Goal: Information Seeking & Learning: Learn about a topic

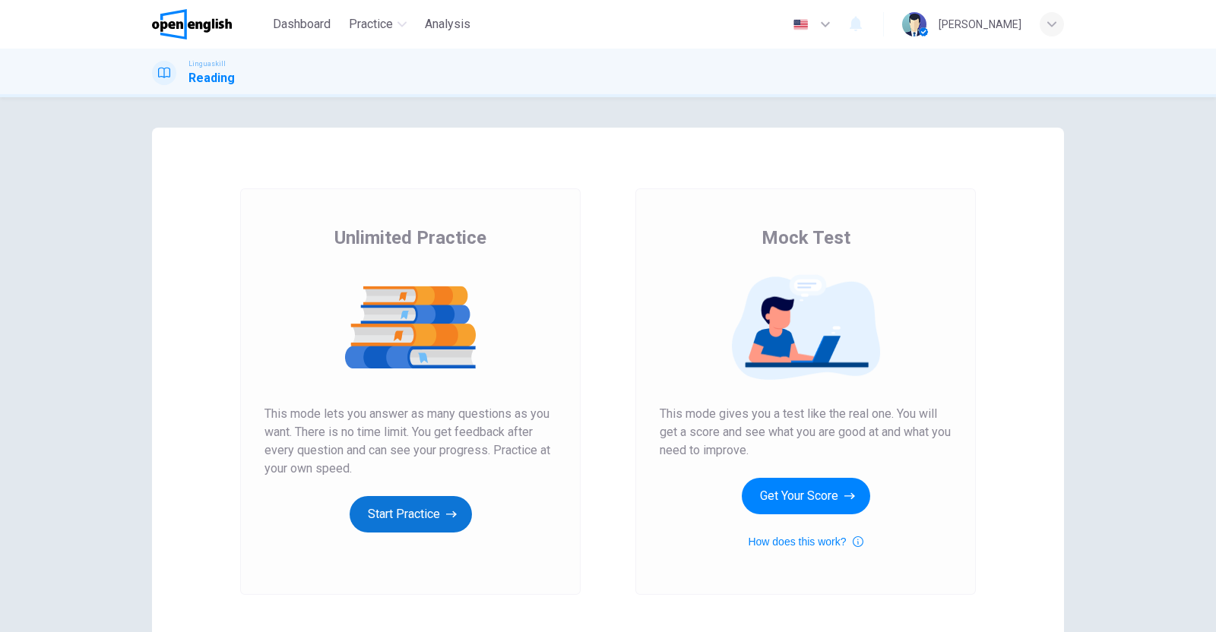
click at [413, 518] on button "Start Practice" at bounding box center [411, 514] width 122 height 36
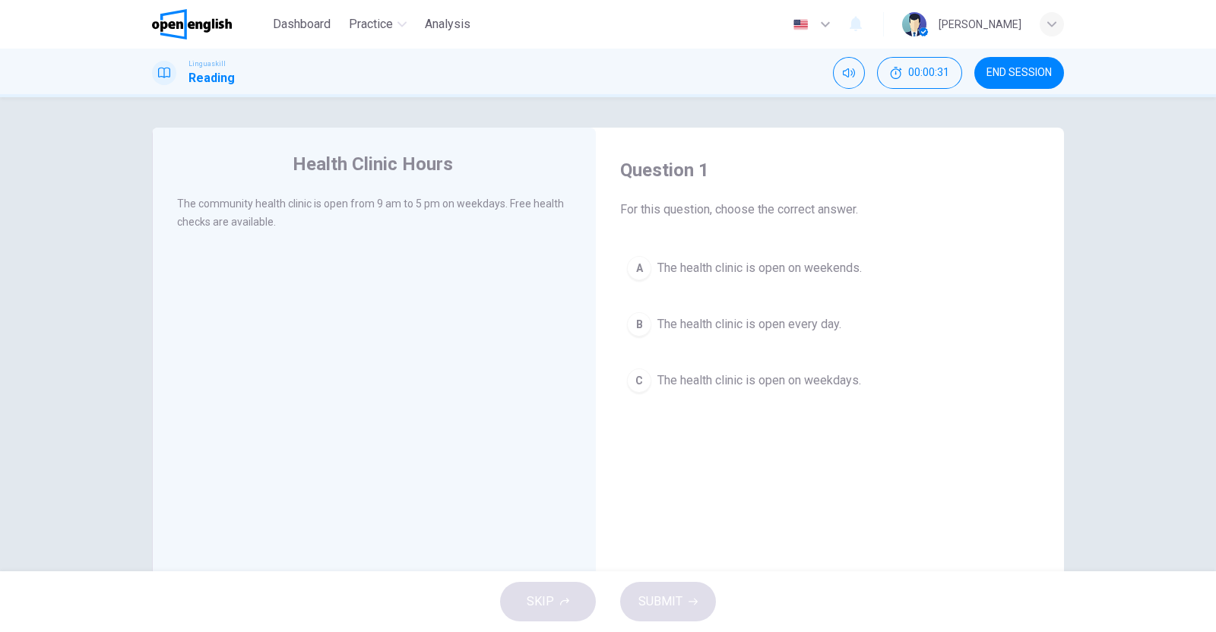
click at [676, 262] on span "The health clinic is open on weekends." at bounding box center [759, 268] width 204 height 18
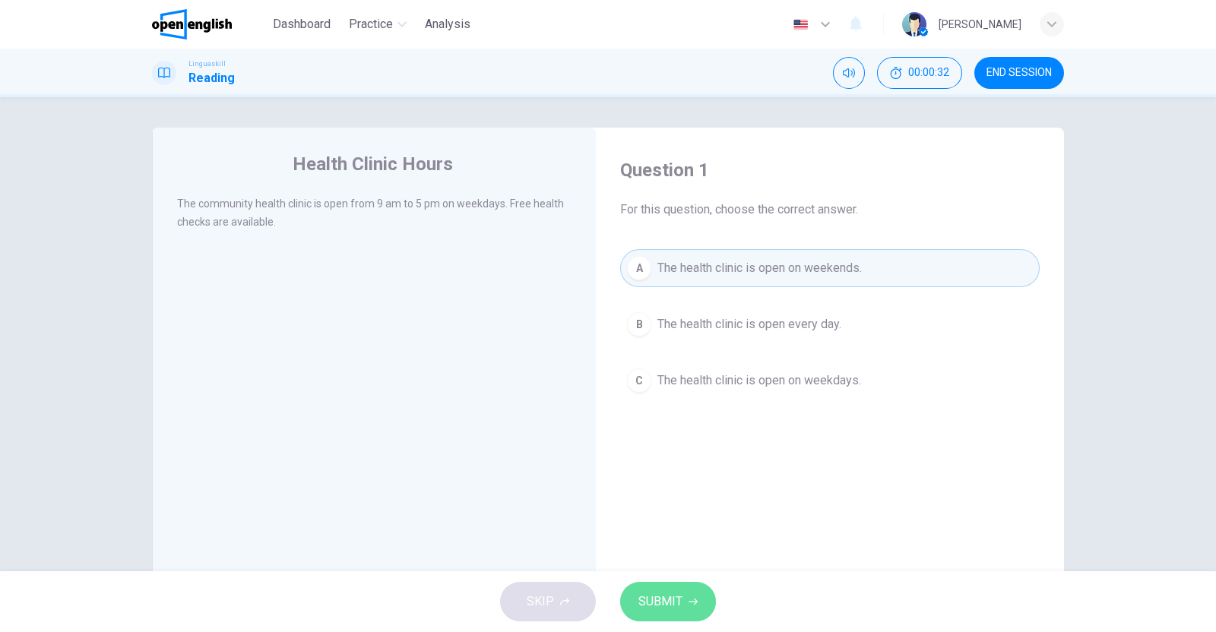
click at [657, 609] on span "SUBMIT" at bounding box center [660, 601] width 44 height 21
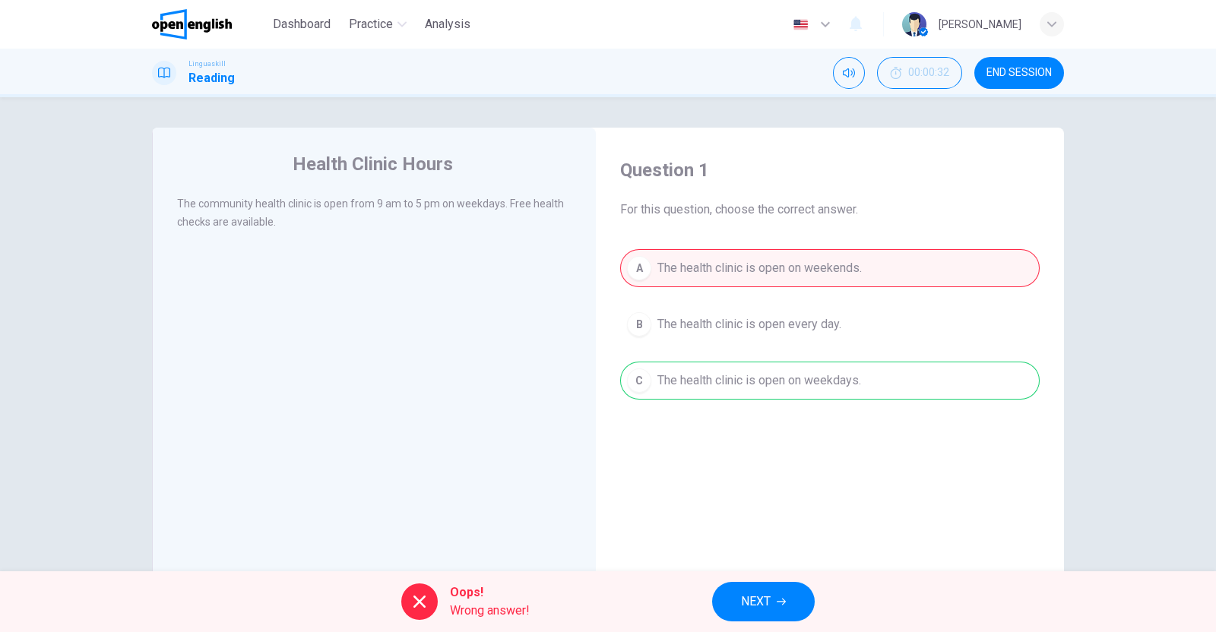
click at [769, 597] on span "NEXT" at bounding box center [756, 601] width 30 height 21
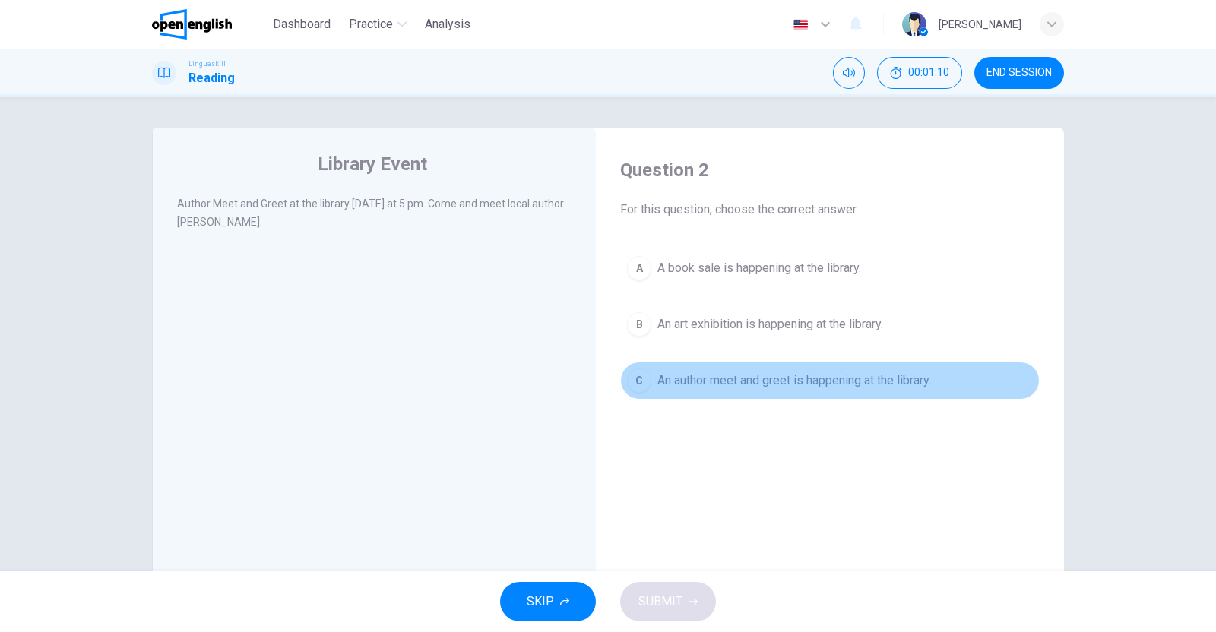
click at [635, 380] on div "C" at bounding box center [639, 381] width 24 height 24
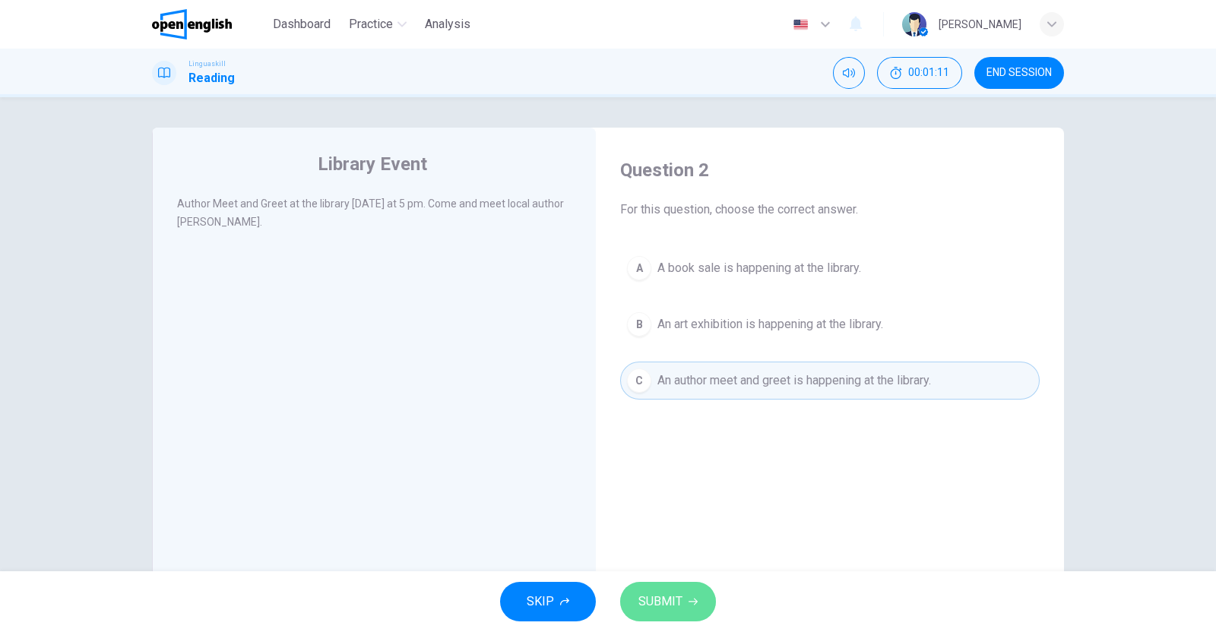
click at [674, 612] on span "SUBMIT" at bounding box center [660, 601] width 44 height 21
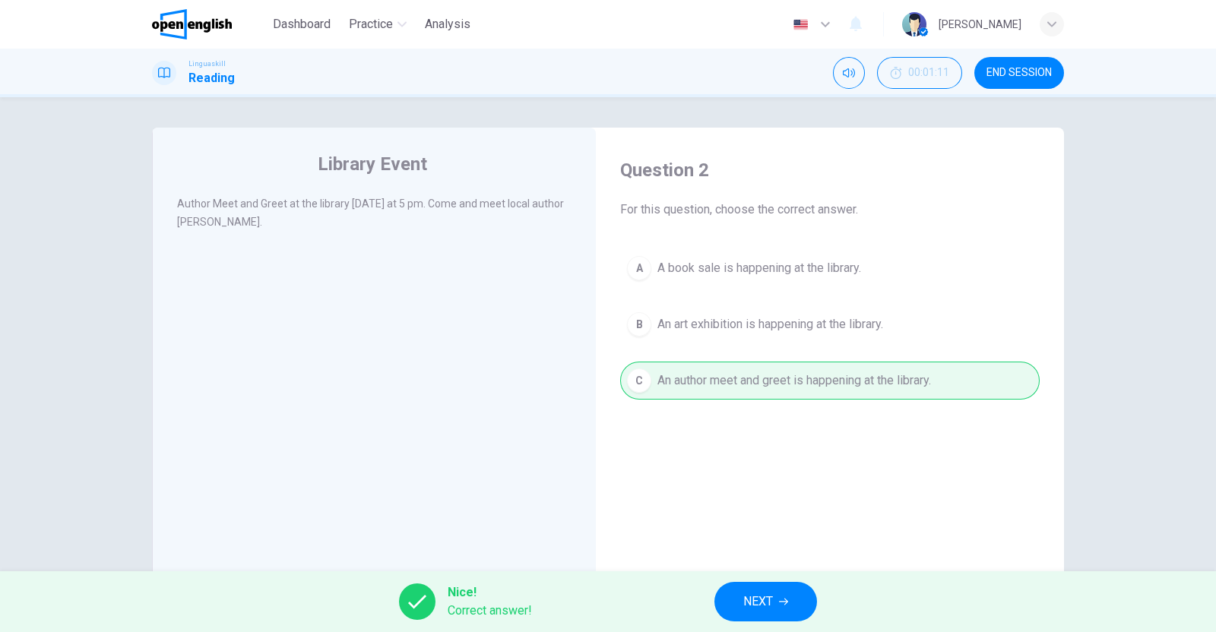
click at [793, 603] on button "NEXT" at bounding box center [765, 602] width 103 height 40
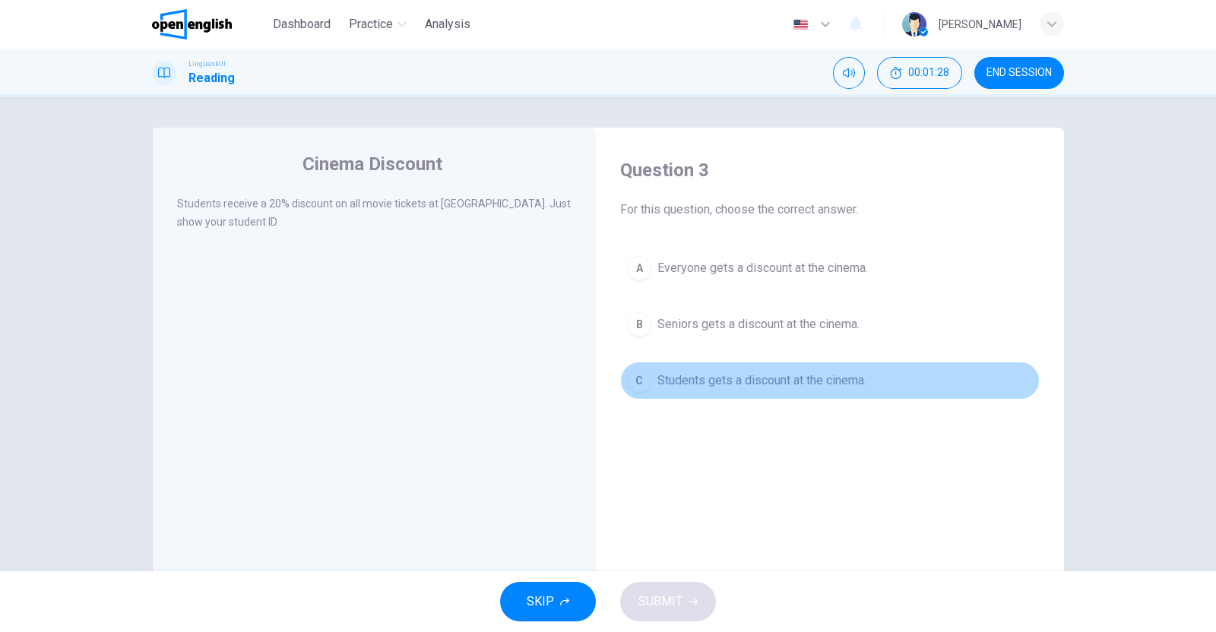
click at [632, 385] on div "C" at bounding box center [639, 381] width 24 height 24
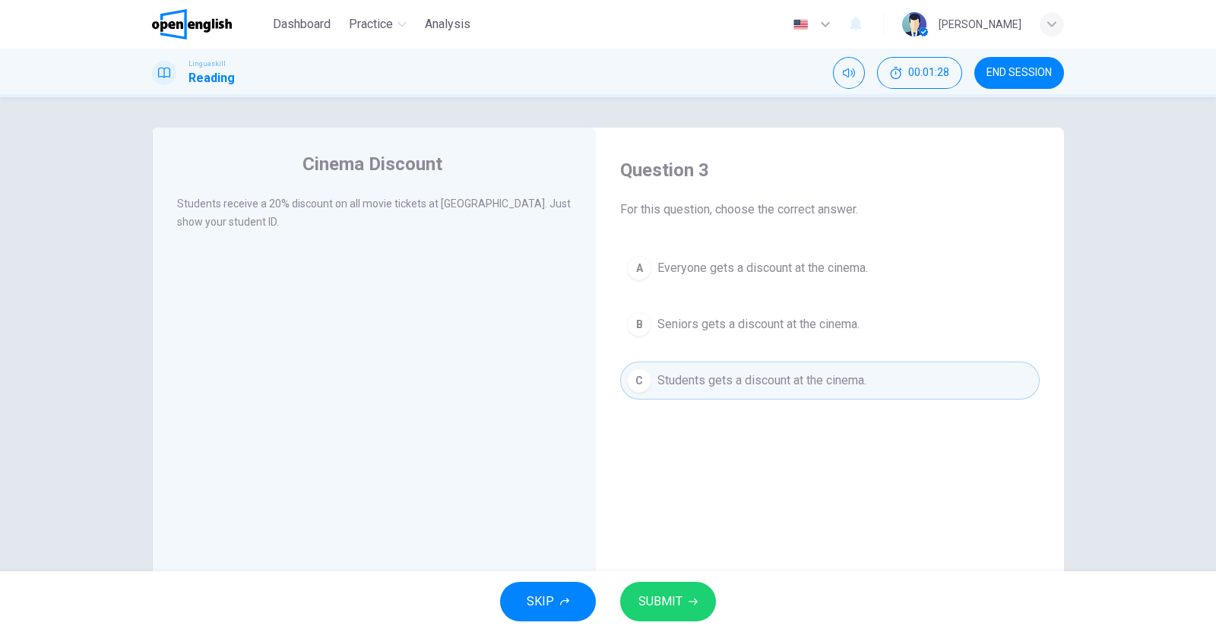
click at [649, 598] on span "SUBMIT" at bounding box center [660, 601] width 44 height 21
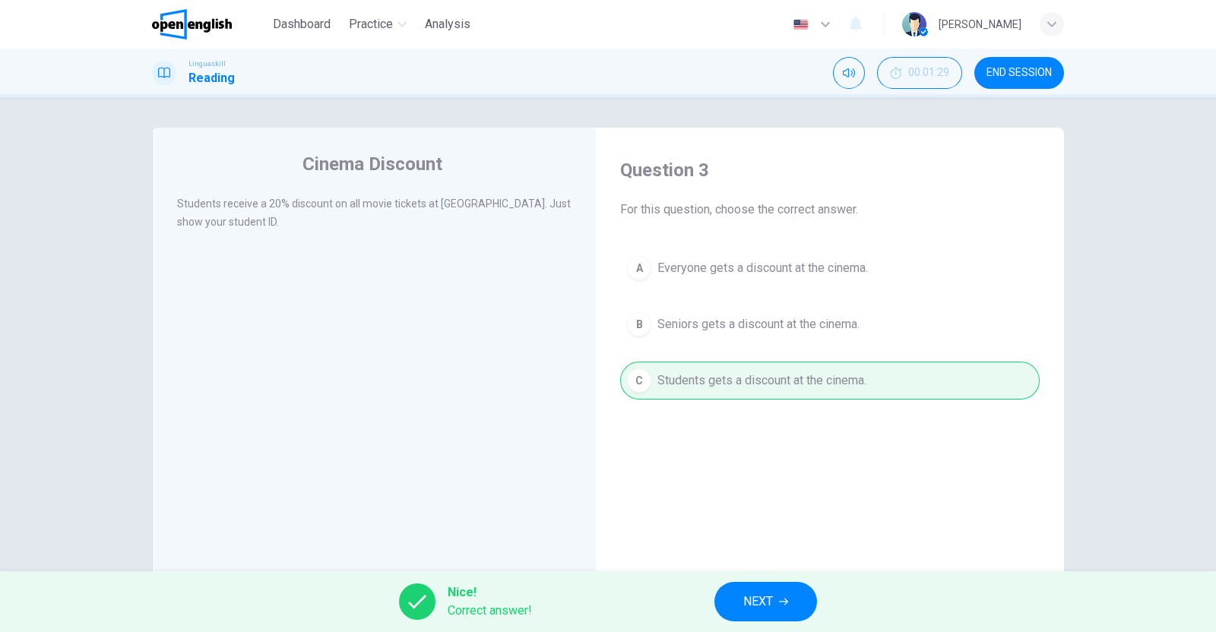
click at [785, 590] on button "NEXT" at bounding box center [765, 602] width 103 height 40
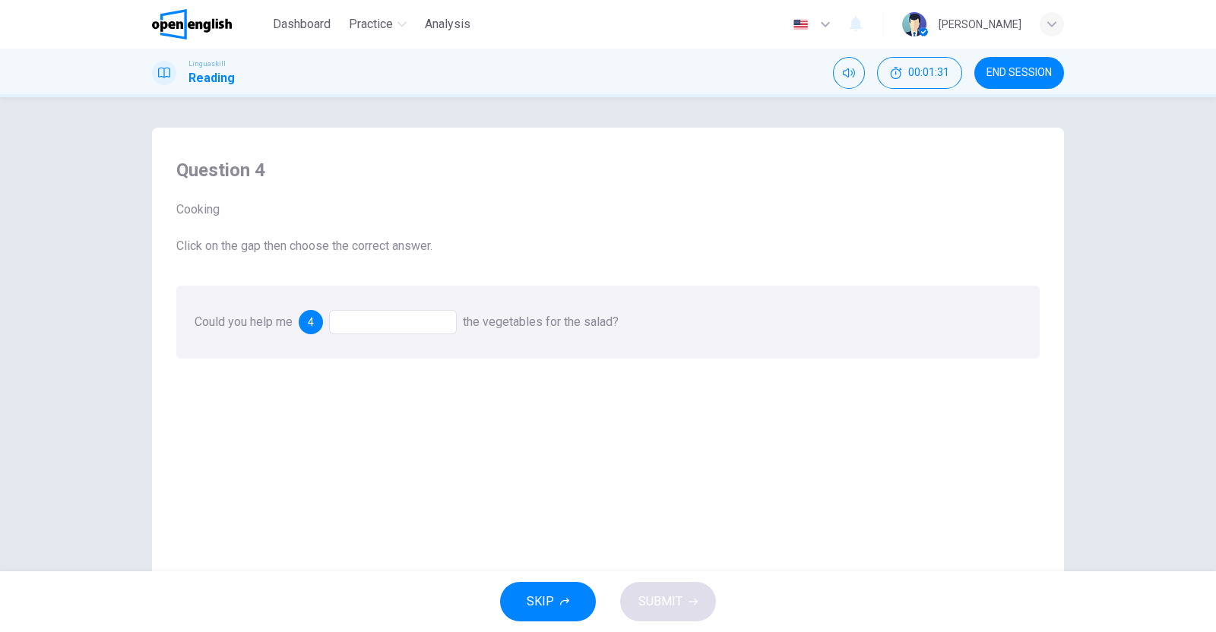
click at [380, 328] on div at bounding box center [393, 322] width 128 height 24
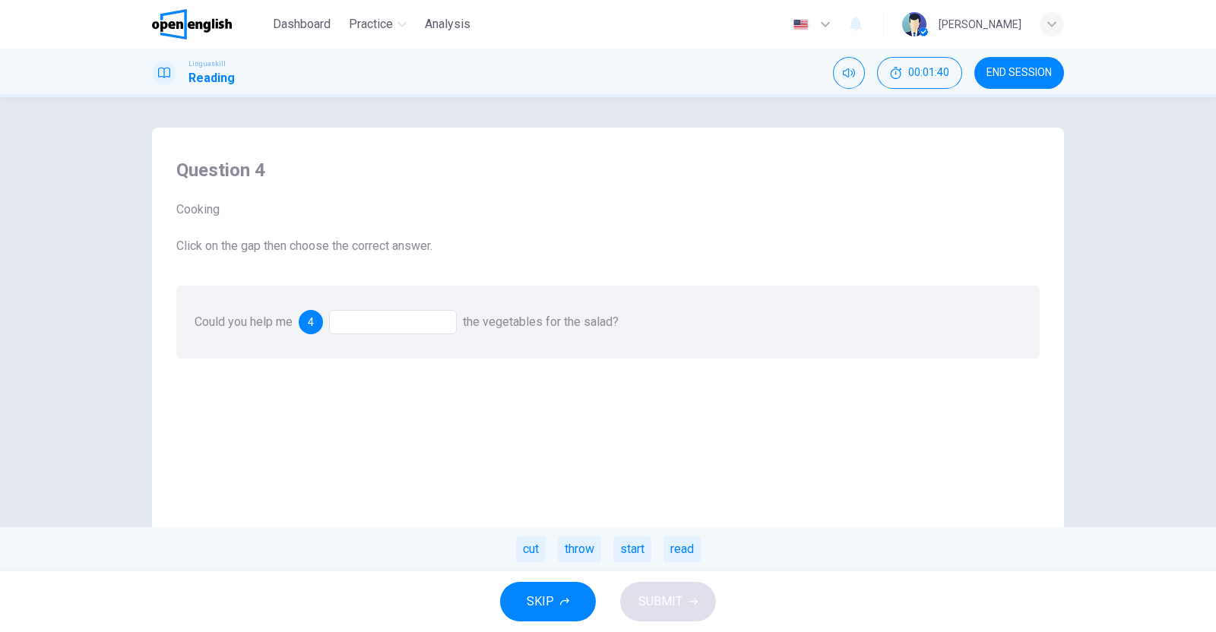
click at [533, 546] on div "cut" at bounding box center [531, 550] width 30 height 26
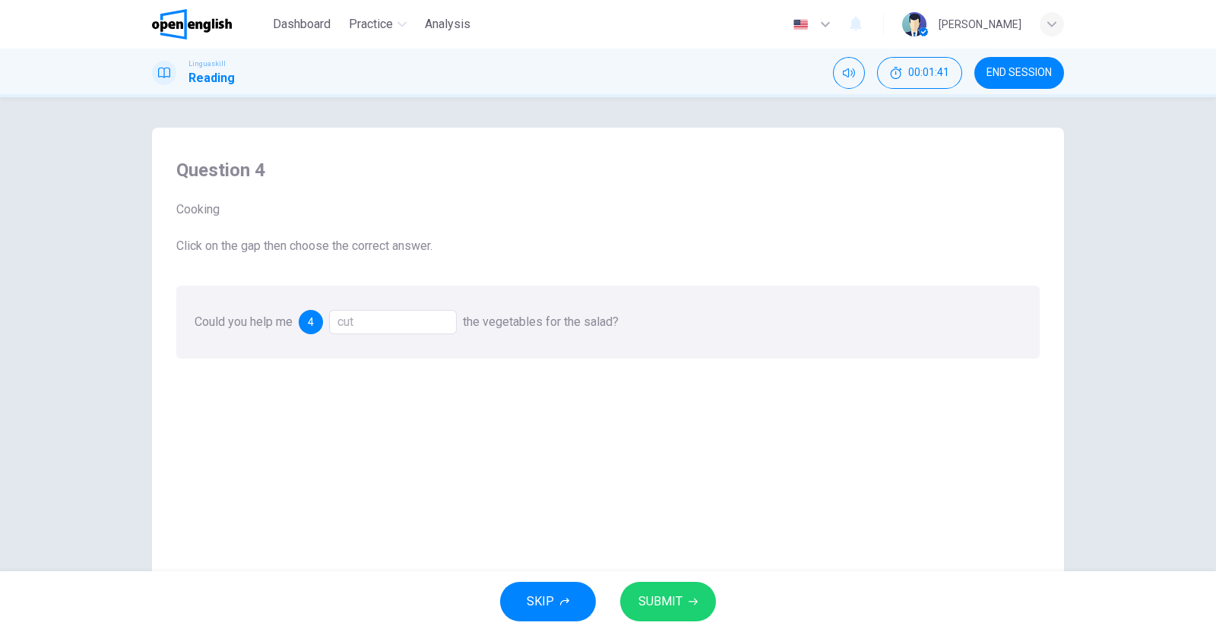
click at [673, 601] on span "SUBMIT" at bounding box center [660, 601] width 44 height 21
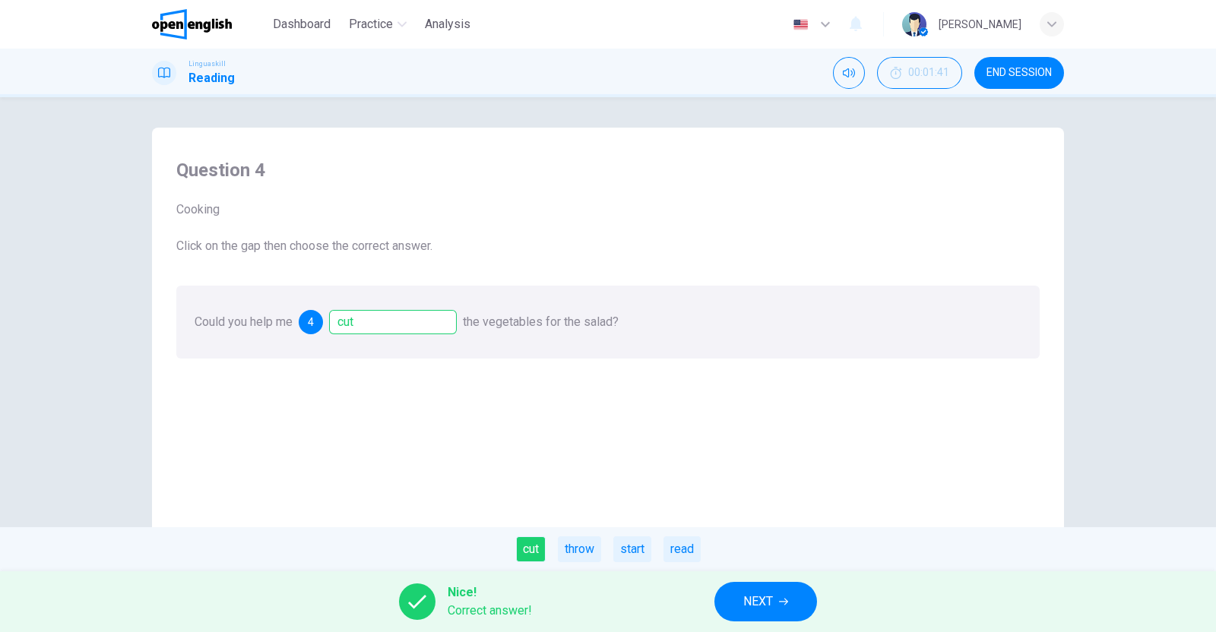
drag, startPoint x: 788, startPoint y: 609, endPoint x: 774, endPoint y: 564, distance: 47.1
click at [790, 609] on button "NEXT" at bounding box center [765, 602] width 103 height 40
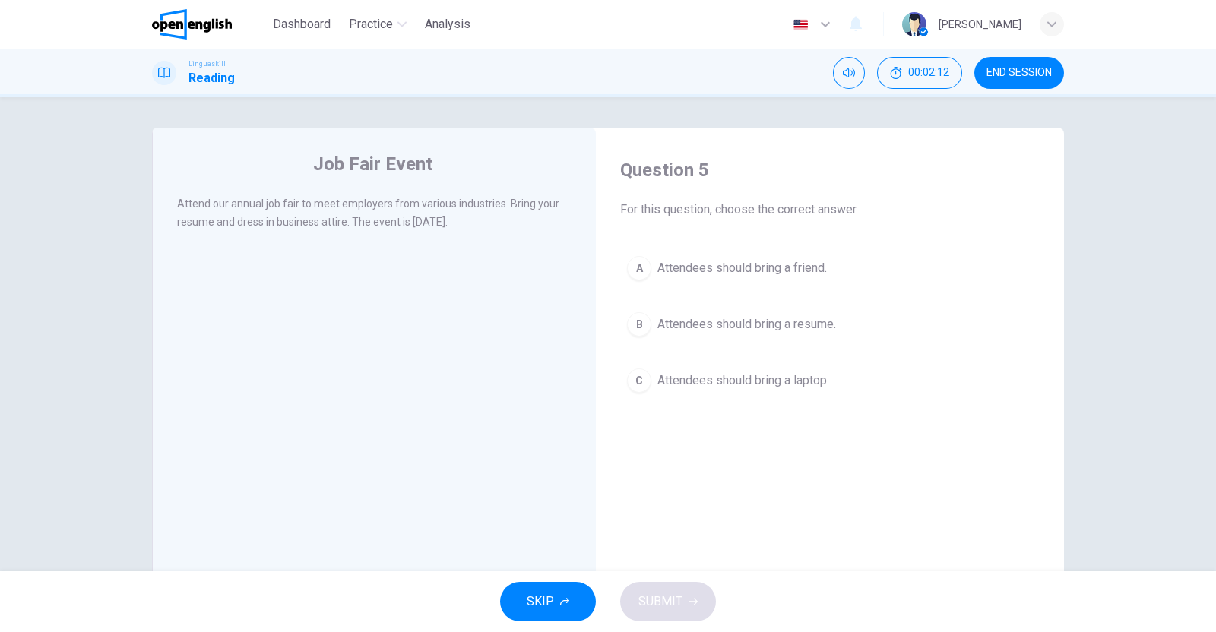
click at [640, 316] on div "B" at bounding box center [639, 324] width 24 height 24
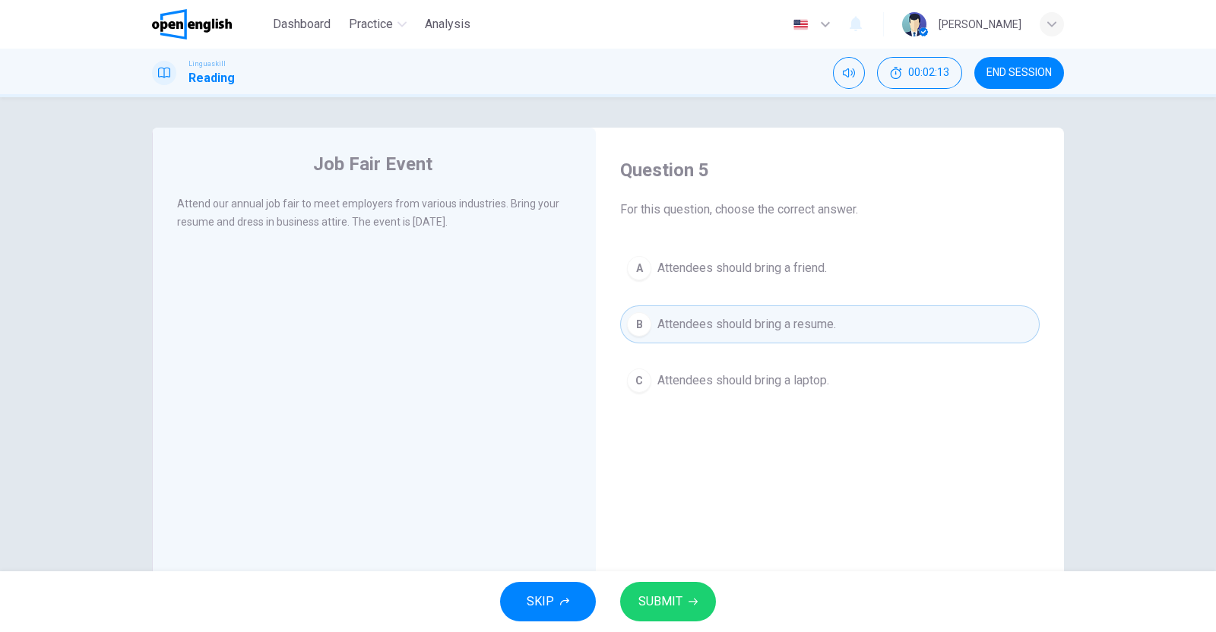
click at [692, 604] on icon "button" at bounding box center [693, 601] width 9 height 9
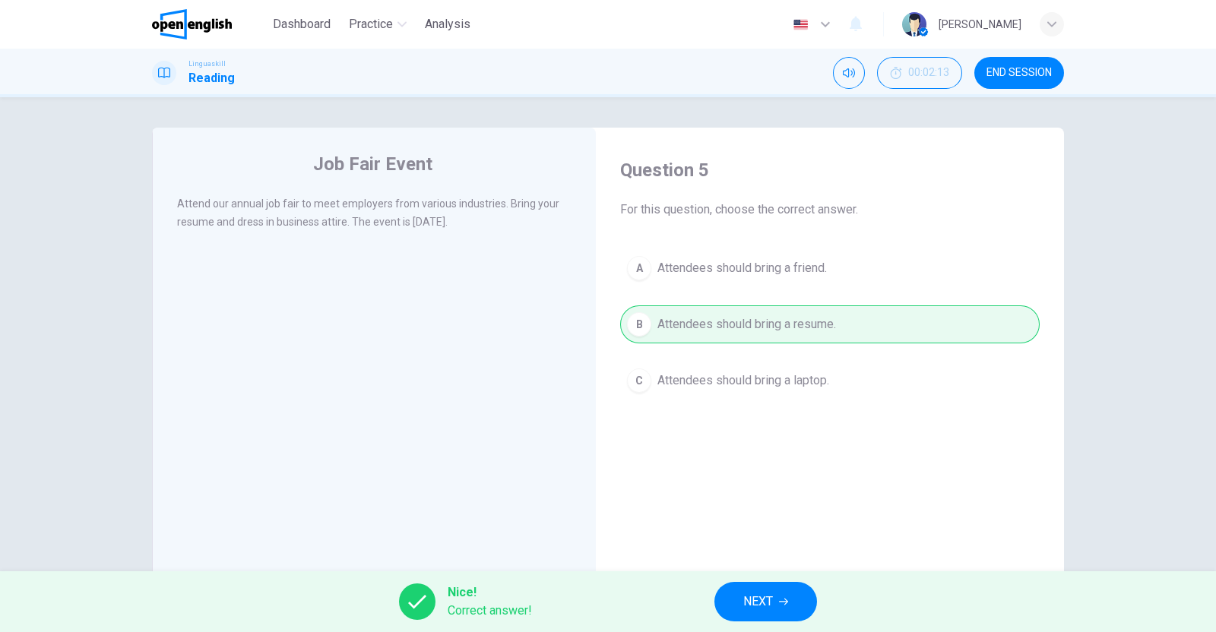
click at [768, 602] on span "NEXT" at bounding box center [758, 601] width 30 height 21
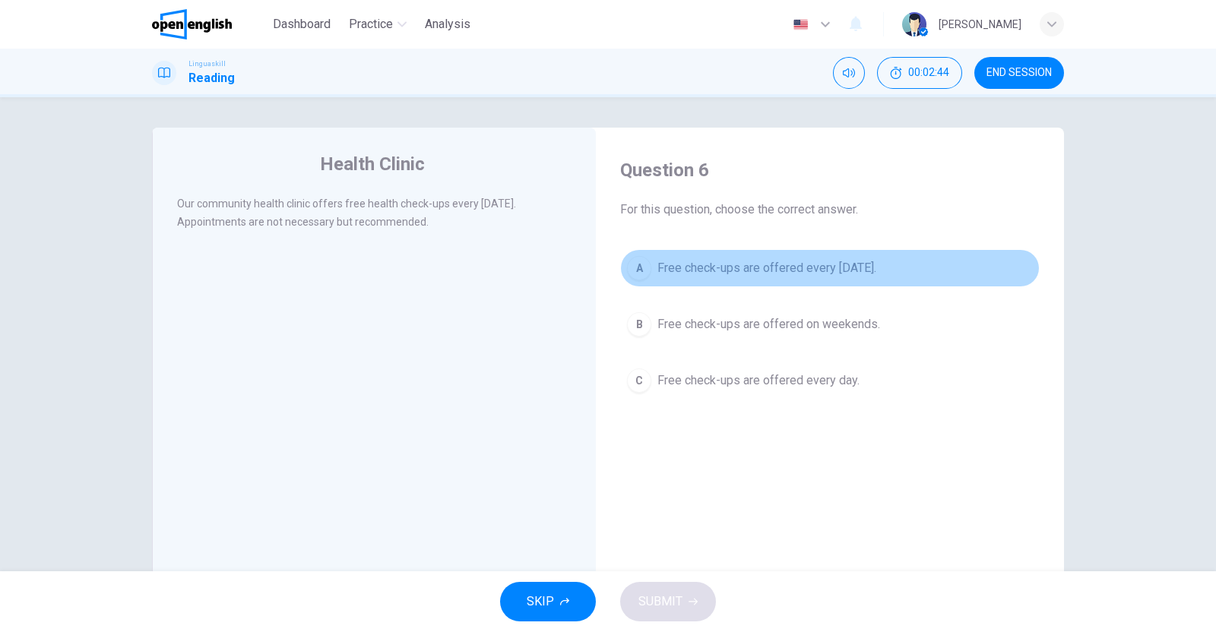
click at [647, 268] on button "A Free check-ups are offered every [DATE]." at bounding box center [829, 268] width 419 height 38
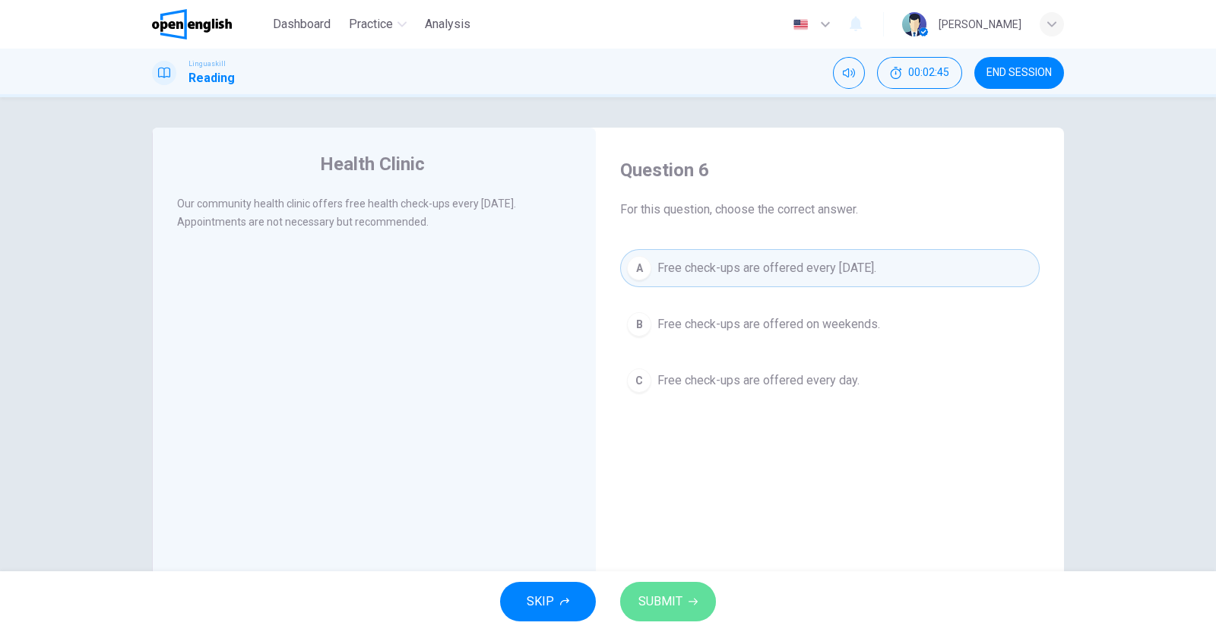
click at [661, 608] on span "SUBMIT" at bounding box center [660, 601] width 44 height 21
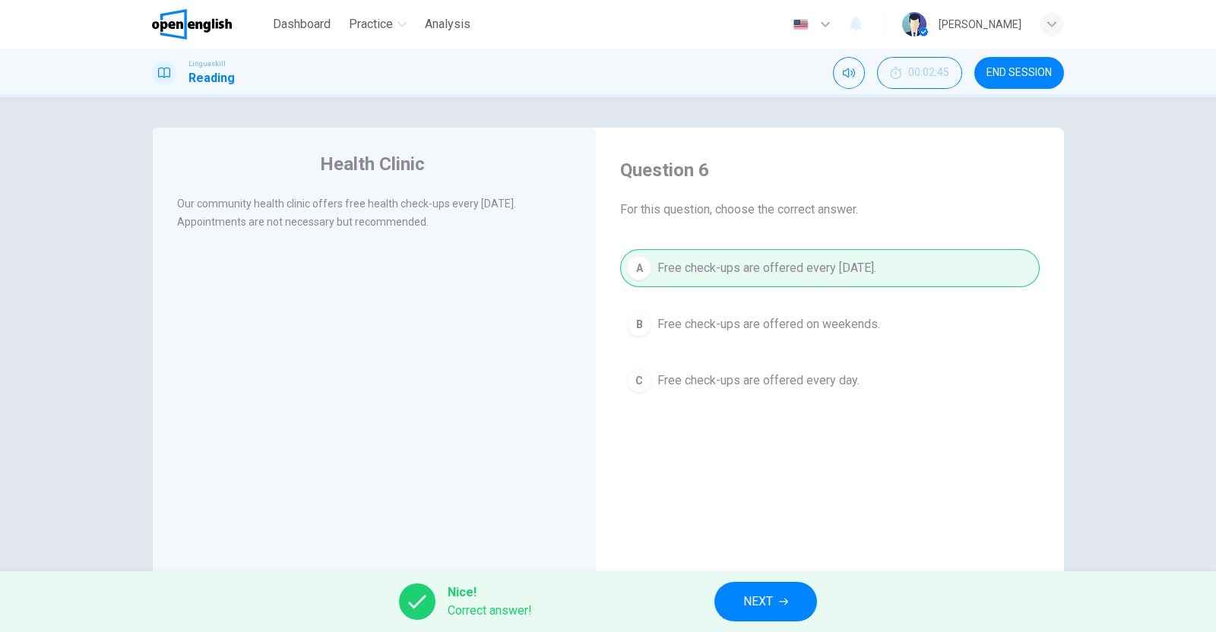
click at [744, 593] on span "NEXT" at bounding box center [758, 601] width 30 height 21
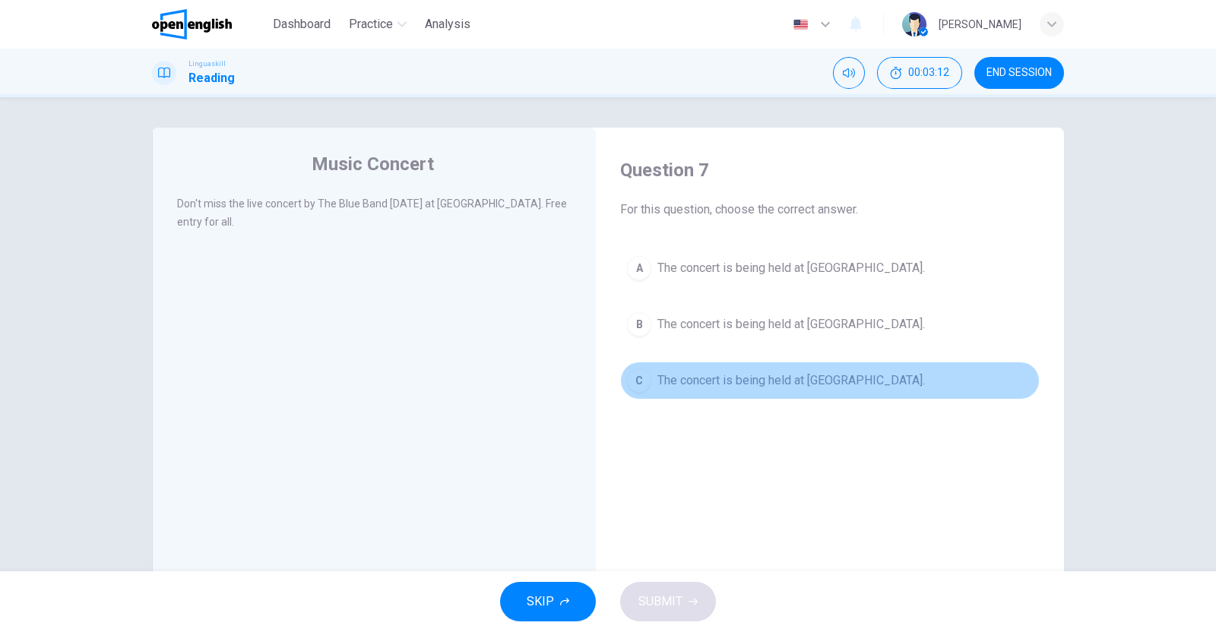
click at [644, 384] on div "C" at bounding box center [639, 381] width 24 height 24
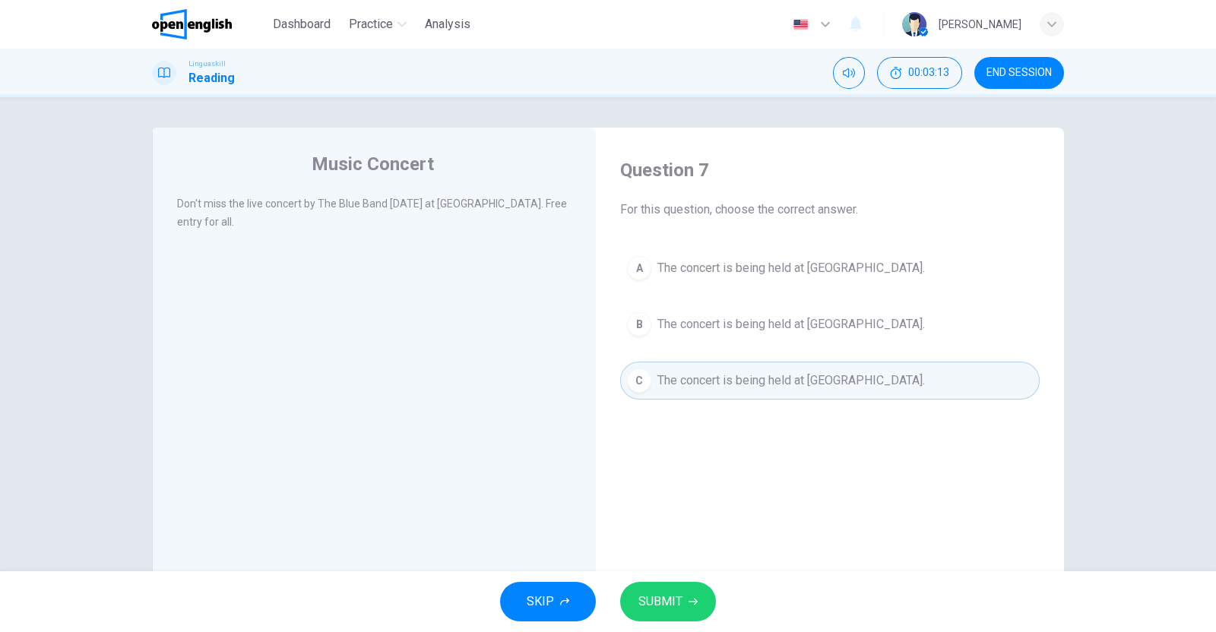
click at [673, 600] on span "SUBMIT" at bounding box center [660, 601] width 44 height 21
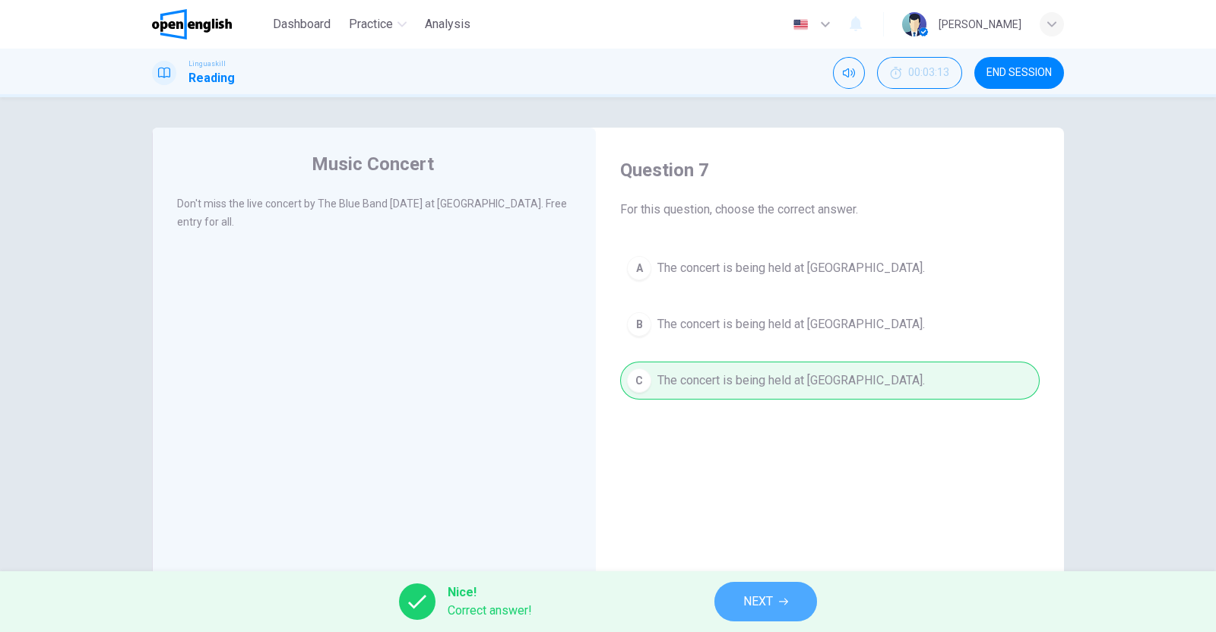
click at [755, 598] on span "NEXT" at bounding box center [758, 601] width 30 height 21
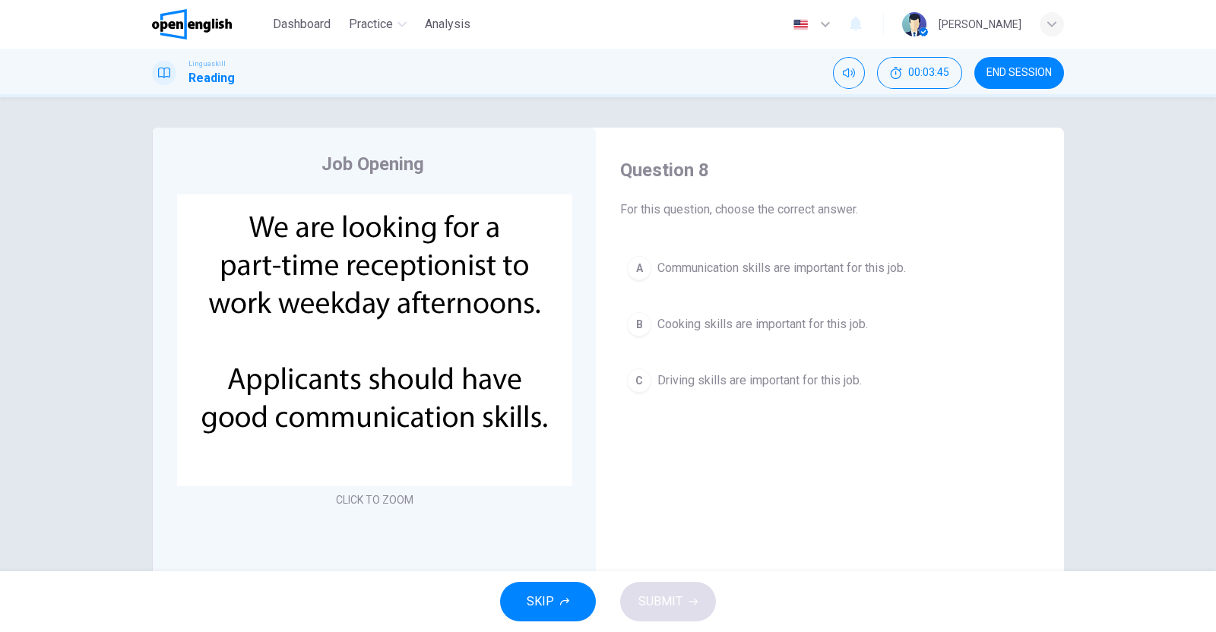
click at [647, 267] on button "A Communication skills are important for this job." at bounding box center [829, 268] width 419 height 38
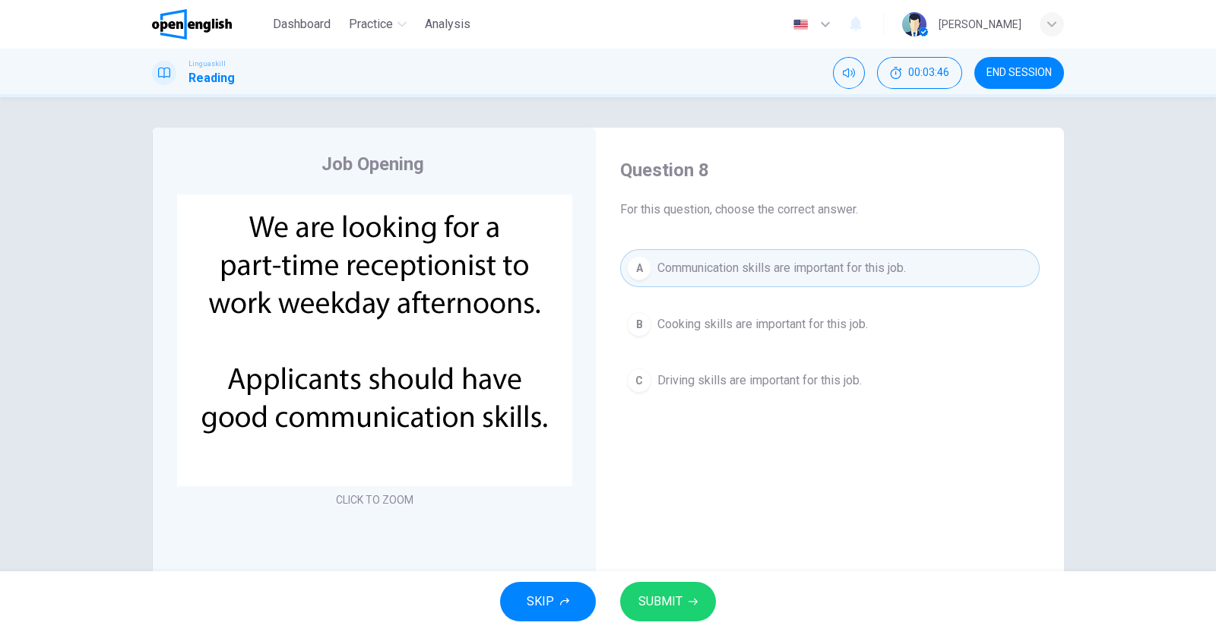
click at [663, 606] on span "SUBMIT" at bounding box center [660, 601] width 44 height 21
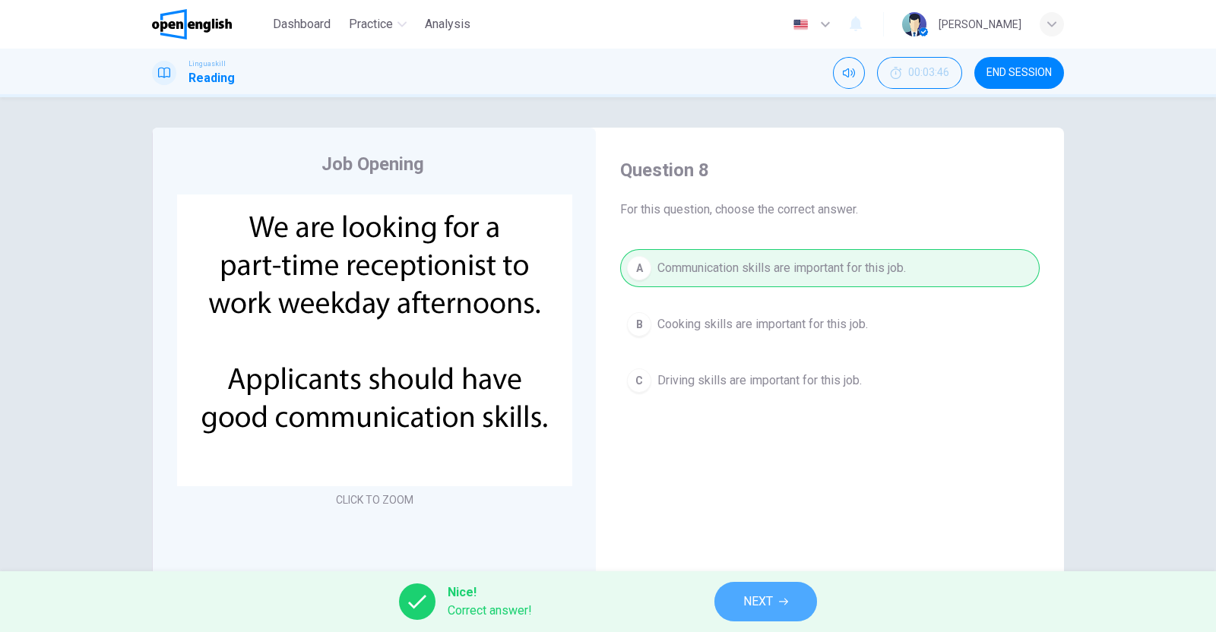
click at [765, 605] on span "NEXT" at bounding box center [758, 601] width 30 height 21
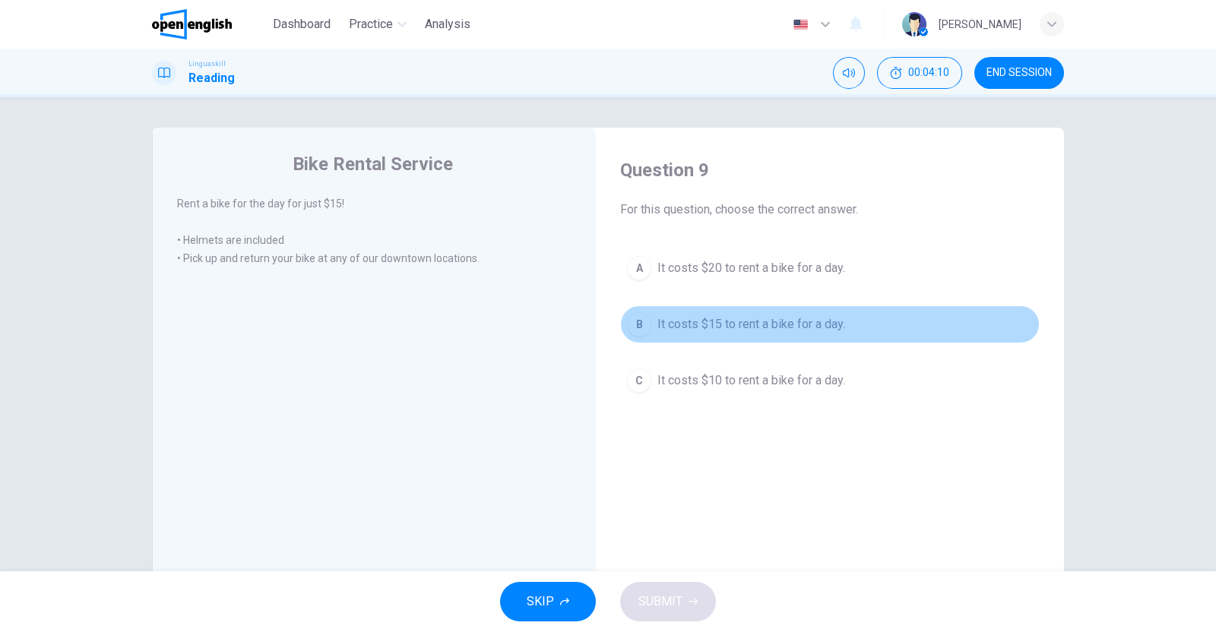
click at [644, 321] on div "B" at bounding box center [639, 324] width 24 height 24
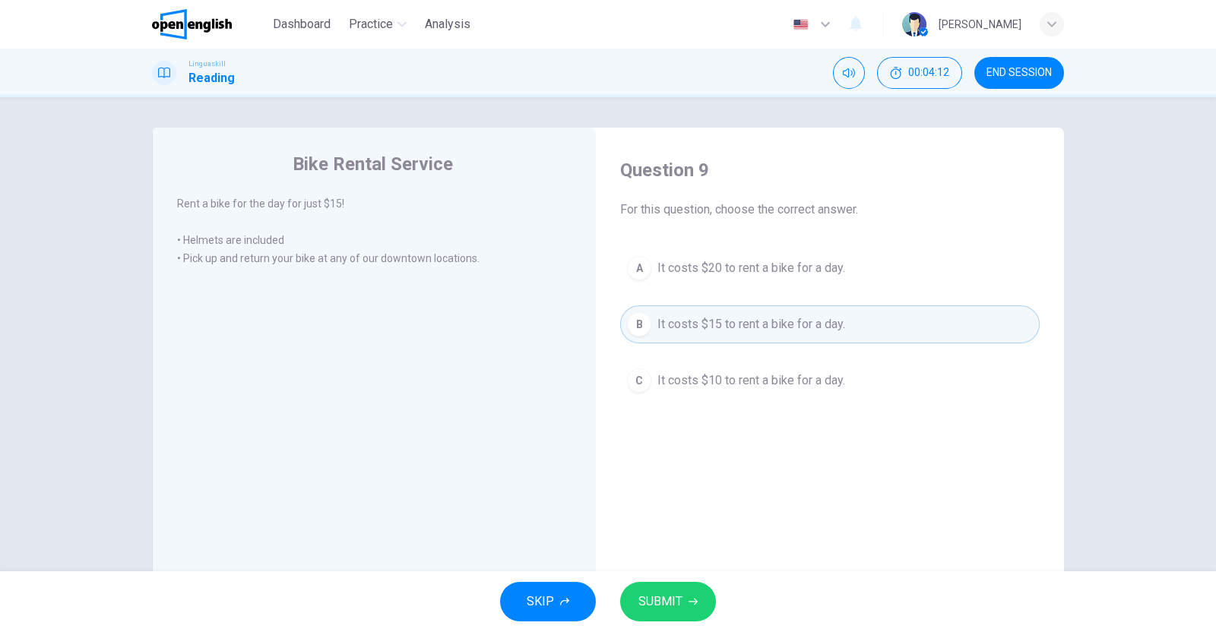
click at [671, 576] on div "SKIP SUBMIT" at bounding box center [608, 601] width 1216 height 61
click at [672, 592] on span "SUBMIT" at bounding box center [660, 601] width 44 height 21
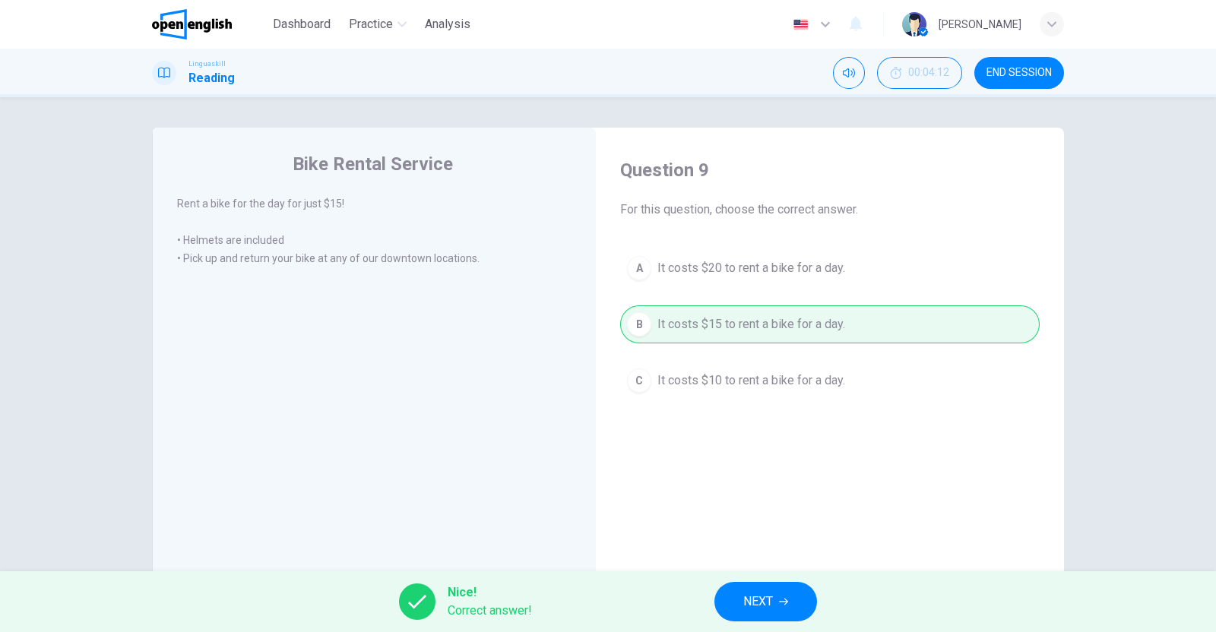
click at [785, 602] on icon "button" at bounding box center [783, 601] width 9 height 9
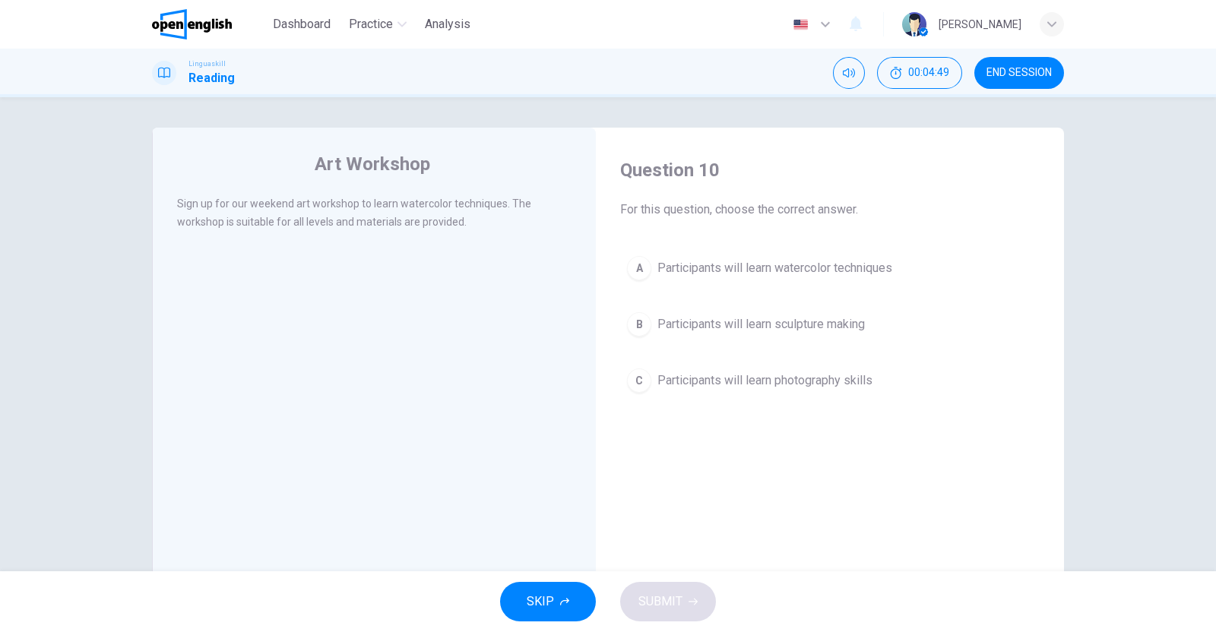
click at [644, 267] on div "A" at bounding box center [639, 268] width 24 height 24
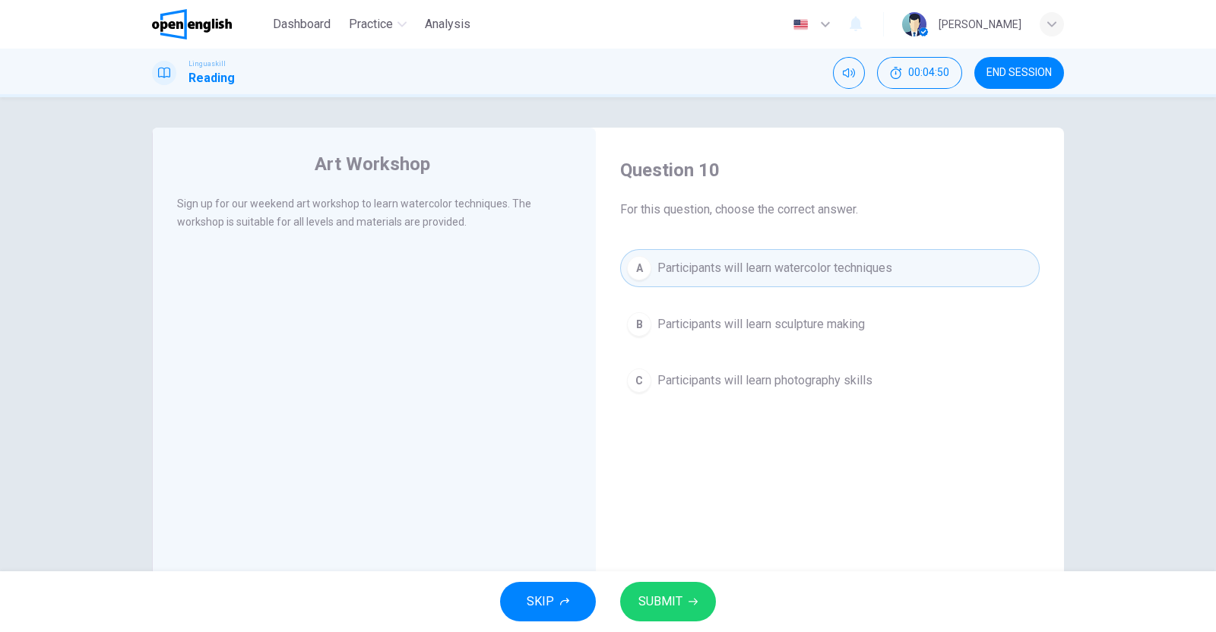
click at [663, 594] on span "SUBMIT" at bounding box center [660, 601] width 44 height 21
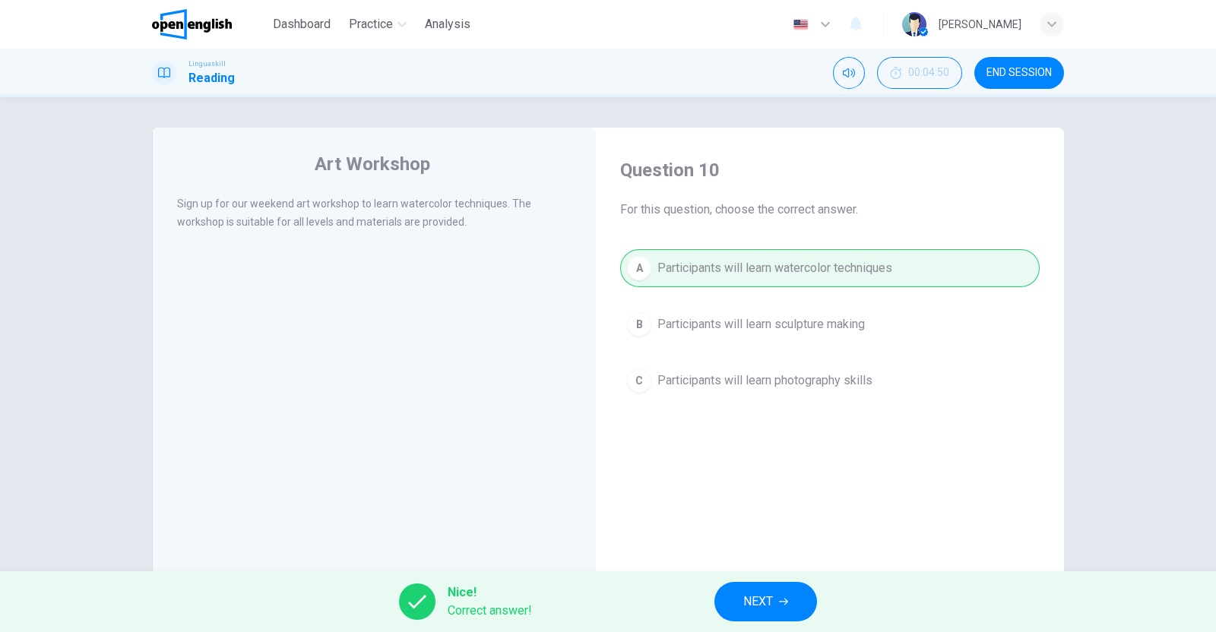
click at [753, 602] on span "NEXT" at bounding box center [758, 601] width 30 height 21
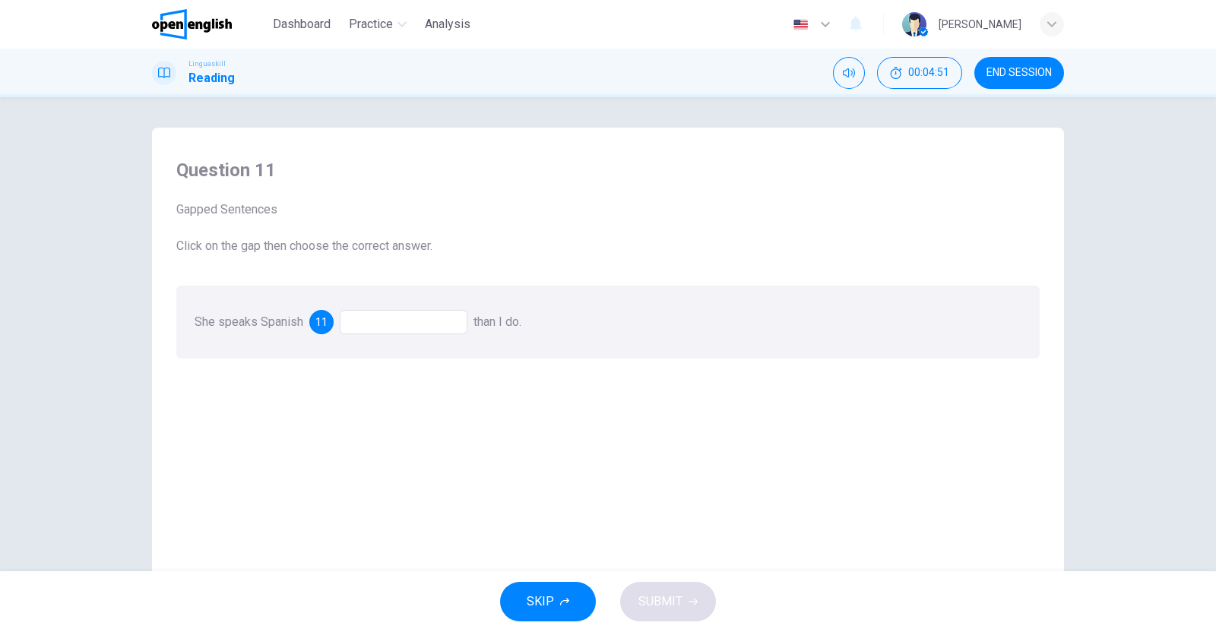
click at [383, 320] on div at bounding box center [404, 322] width 128 height 24
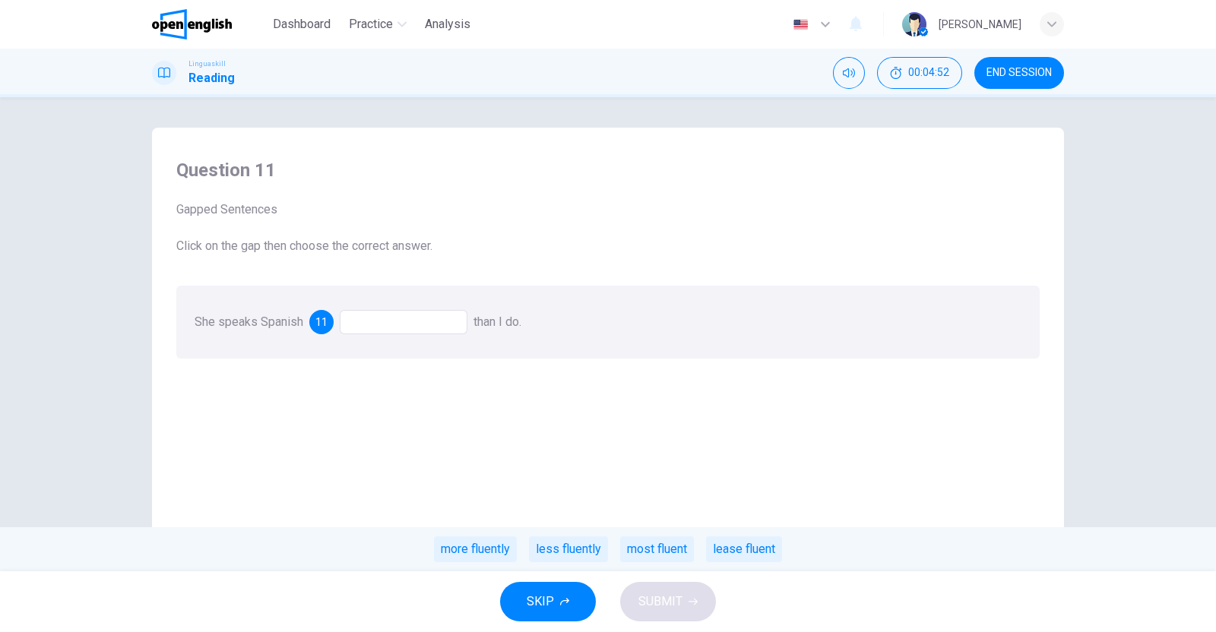
scroll to position [94, 0]
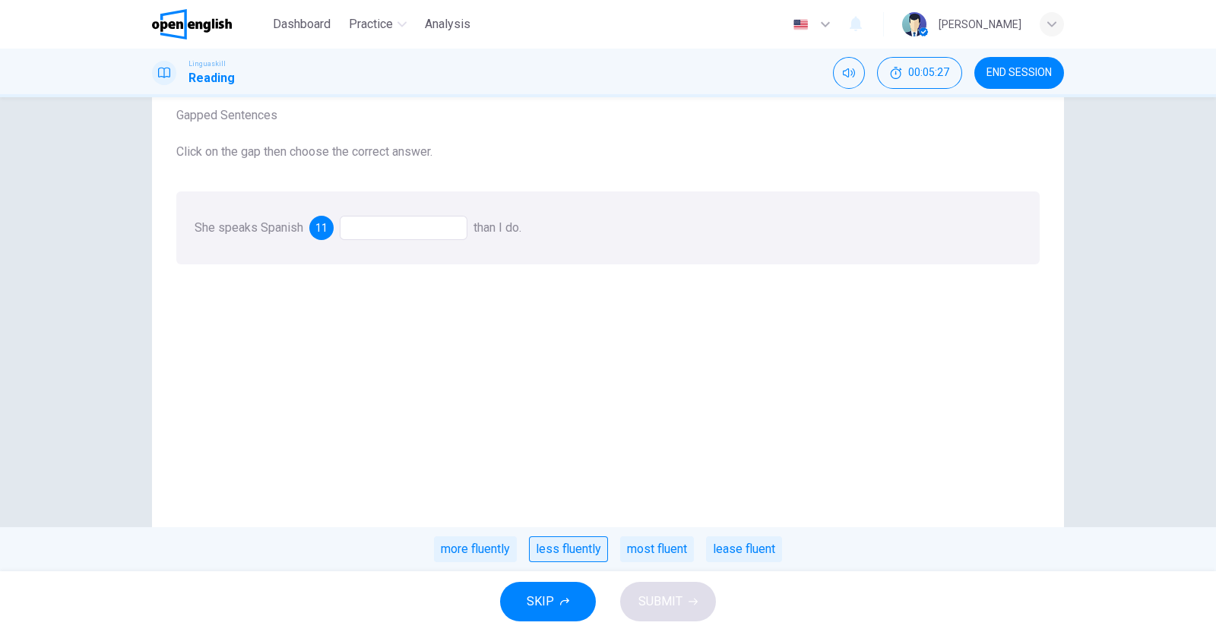
click at [567, 551] on div "less fluently" at bounding box center [568, 550] width 79 height 26
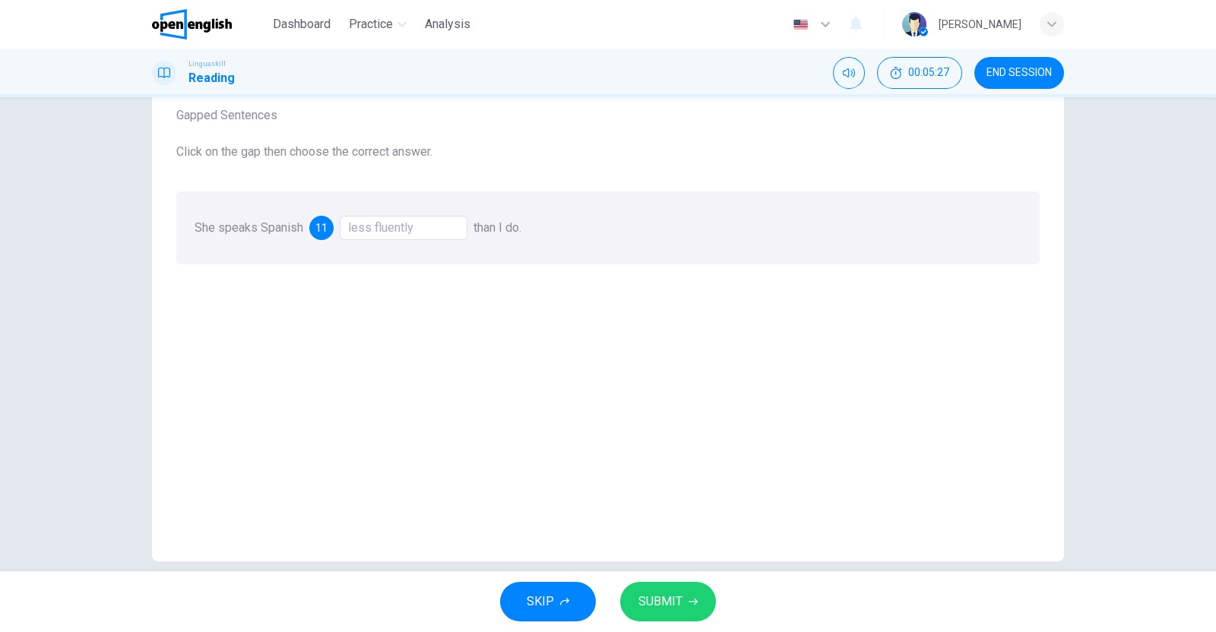
click at [692, 596] on button "SUBMIT" at bounding box center [668, 602] width 96 height 40
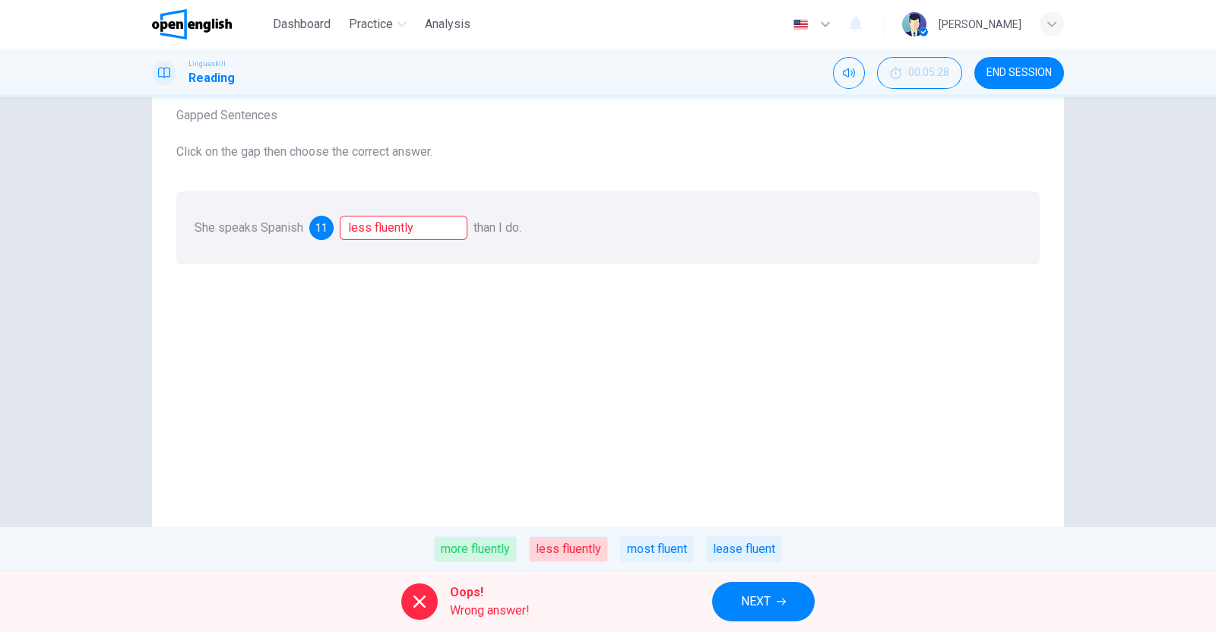
click at [778, 604] on icon "button" at bounding box center [781, 601] width 9 height 9
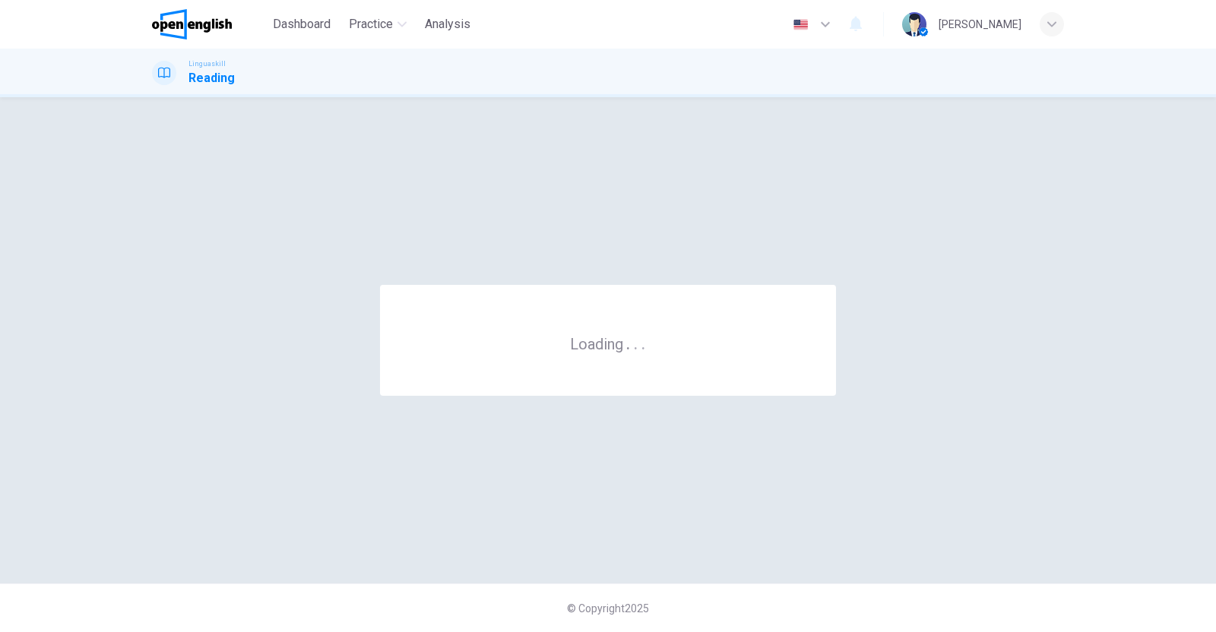
scroll to position [0, 0]
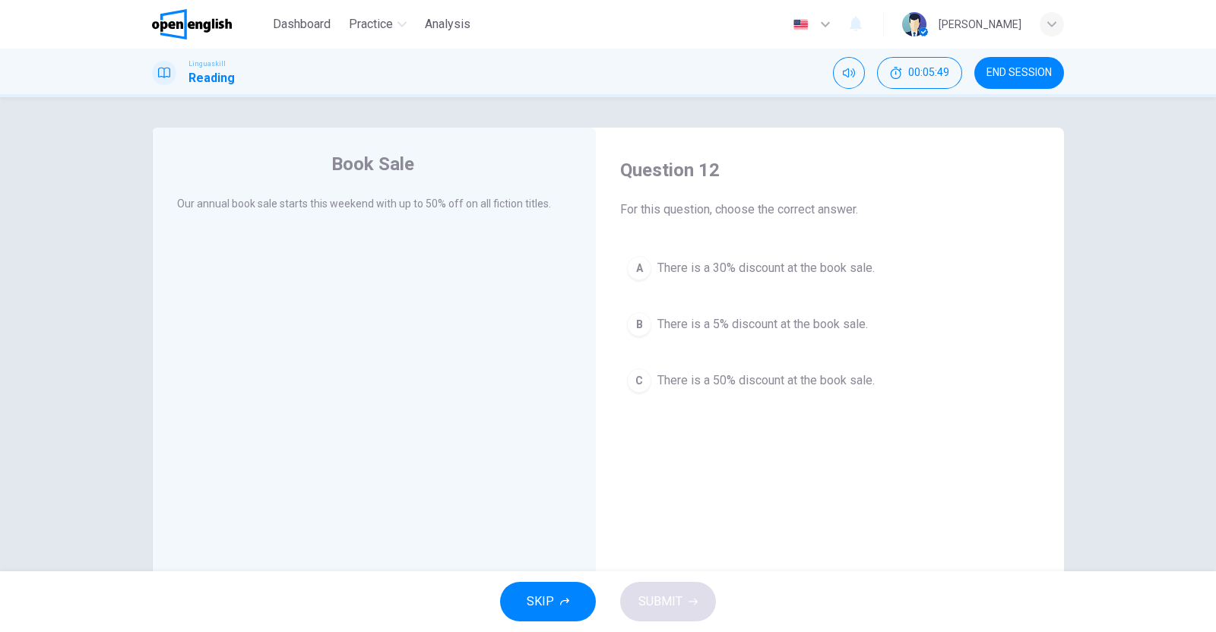
click at [659, 374] on span "There is a 50% discount at the book sale." at bounding box center [765, 381] width 217 height 18
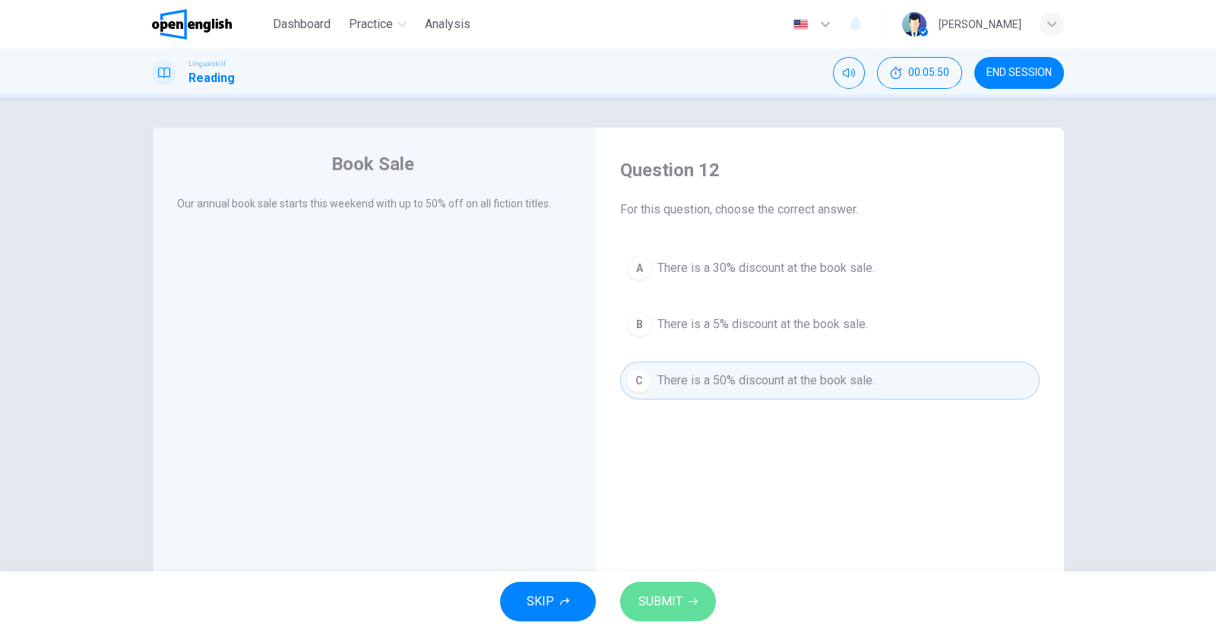
click at [678, 595] on span "SUBMIT" at bounding box center [660, 601] width 44 height 21
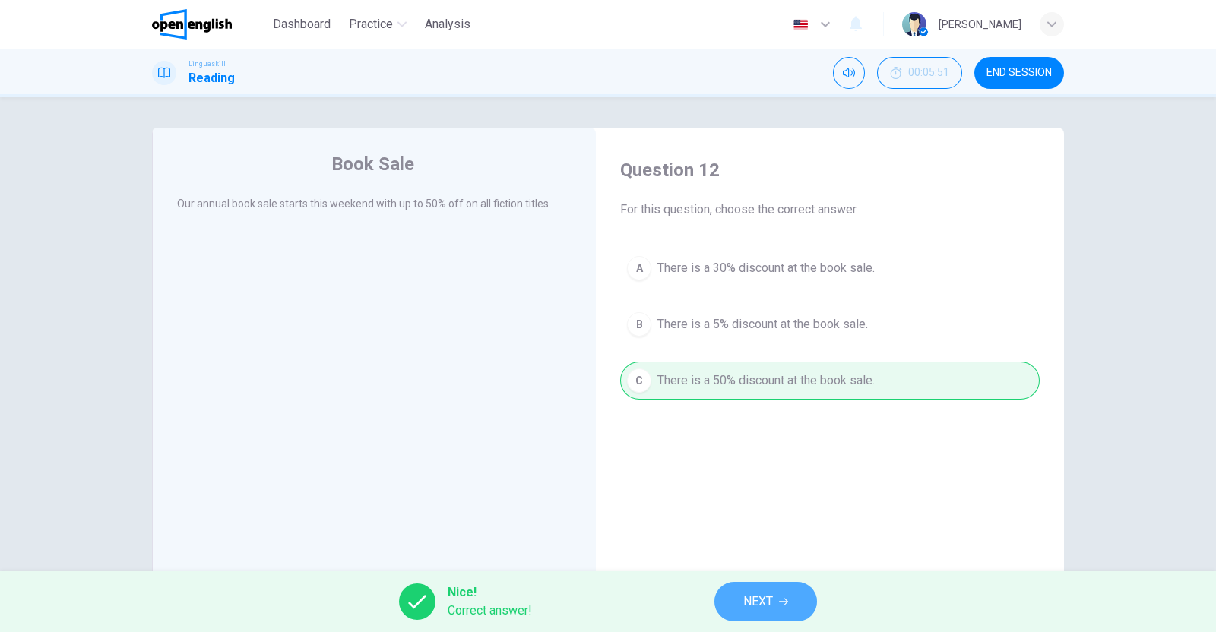
click at [777, 615] on button "NEXT" at bounding box center [765, 602] width 103 height 40
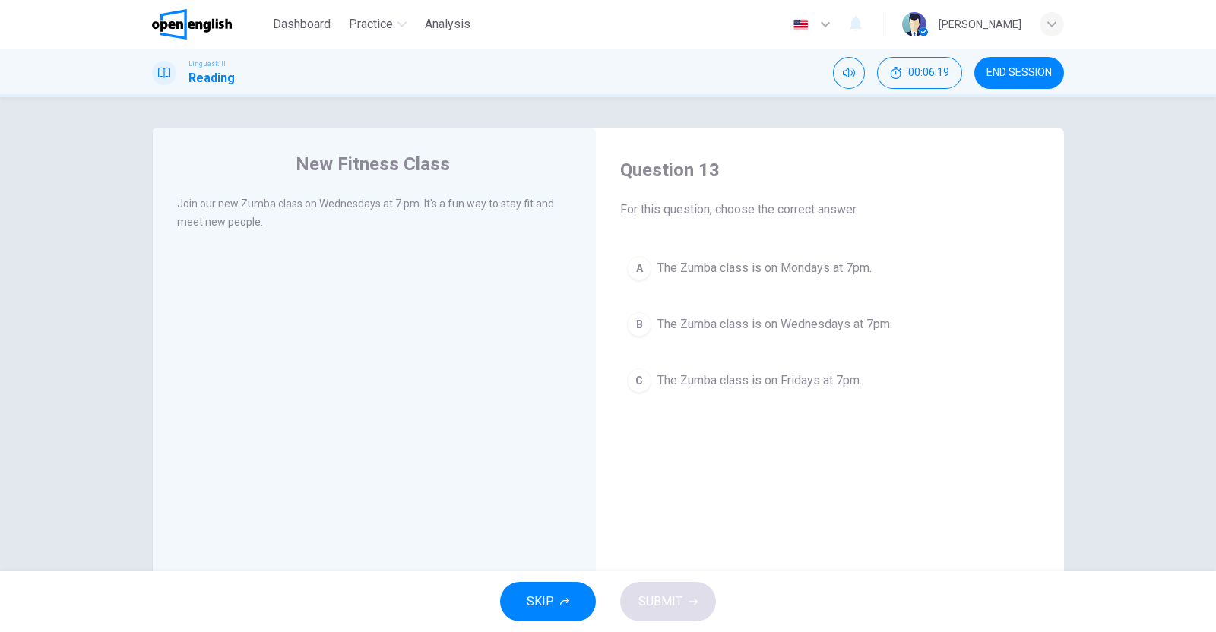
click at [817, 321] on span "The Zumba class is on Wednesdays at 7pm." at bounding box center [774, 324] width 235 height 18
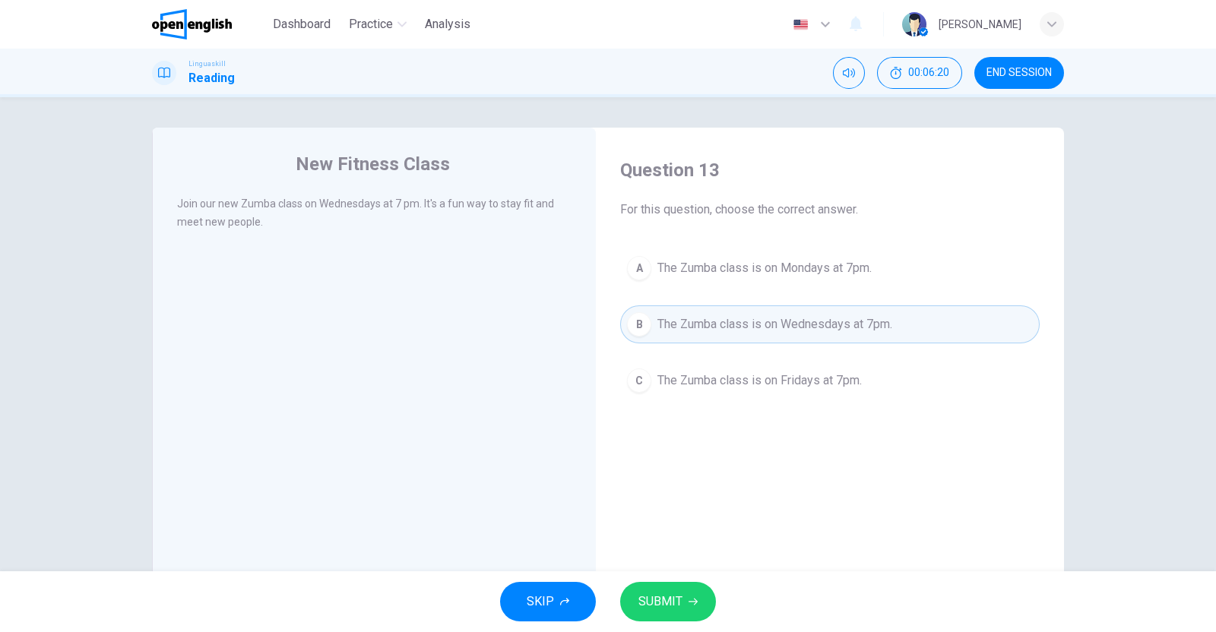
click at [674, 601] on span "SUBMIT" at bounding box center [660, 601] width 44 height 21
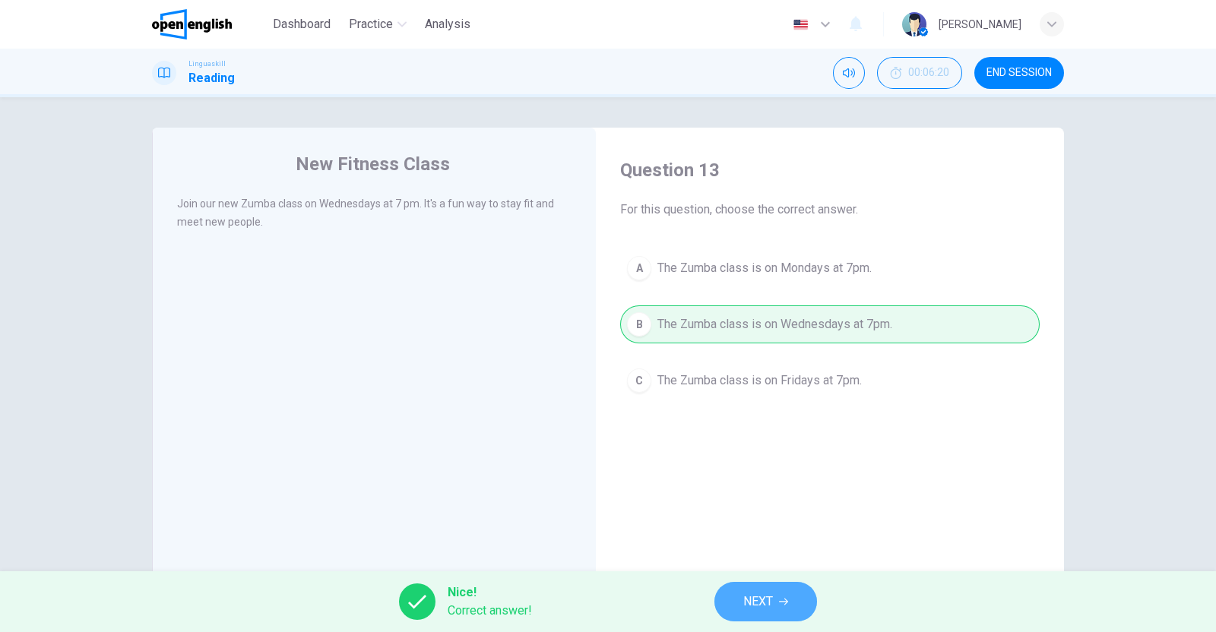
drag, startPoint x: 762, startPoint y: 591, endPoint x: 757, endPoint y: 559, distance: 32.4
click at [760, 591] on span "NEXT" at bounding box center [758, 601] width 30 height 21
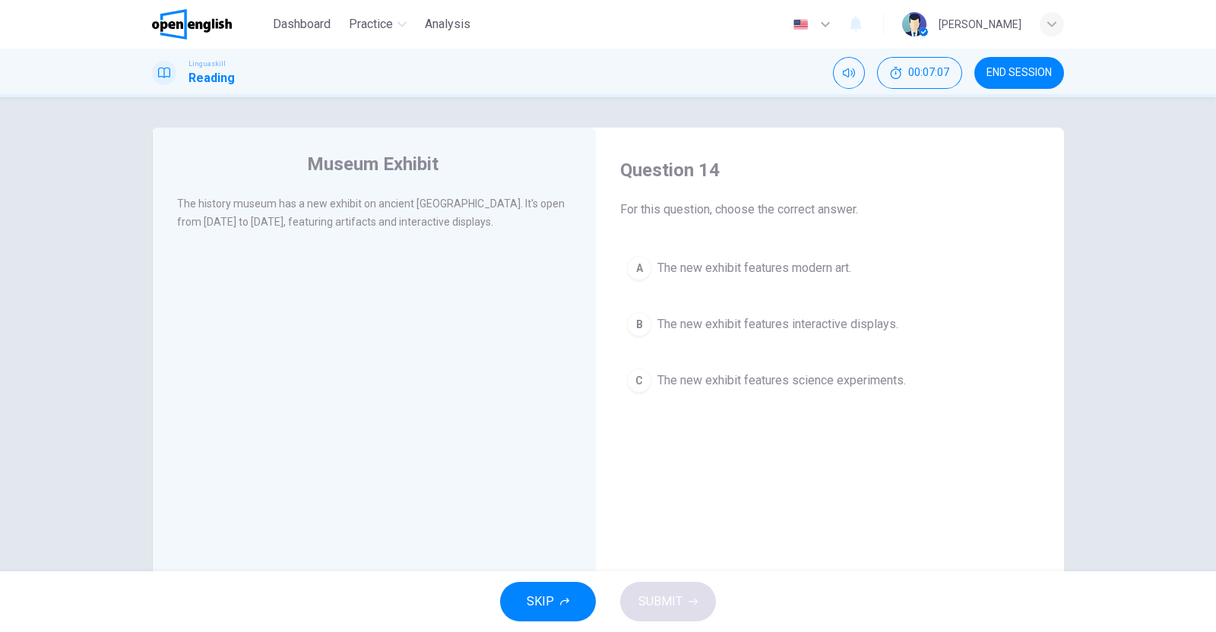
click at [733, 326] on span "The new exhibit features interactive displays." at bounding box center [777, 324] width 241 height 18
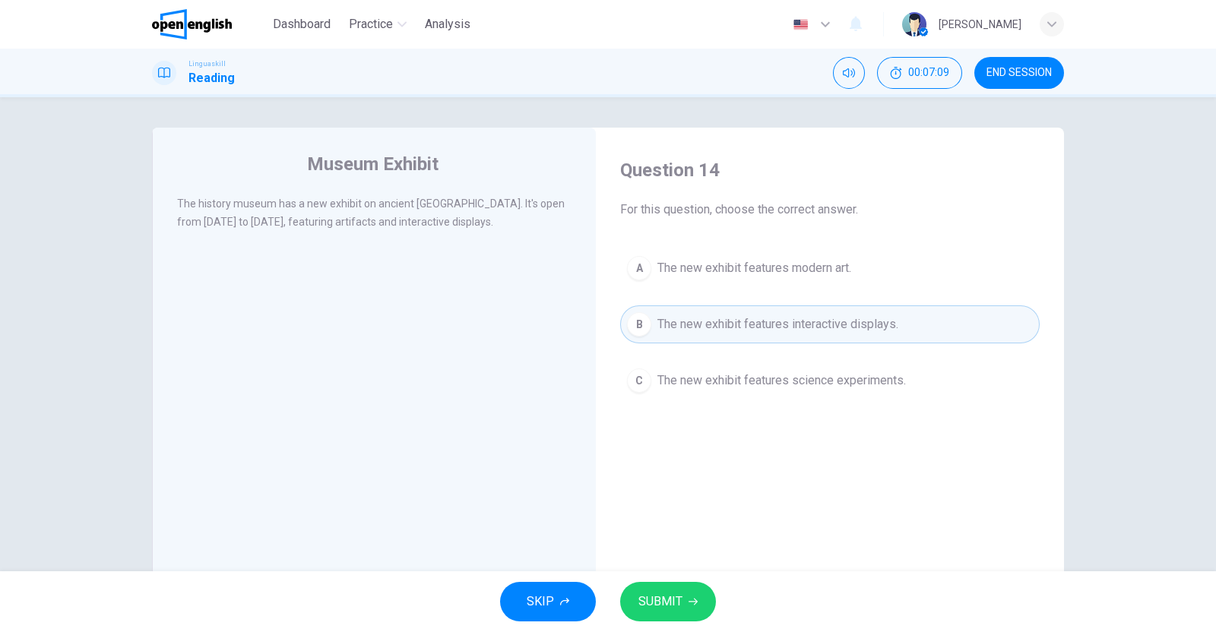
click at [684, 603] on button "SUBMIT" at bounding box center [668, 602] width 96 height 40
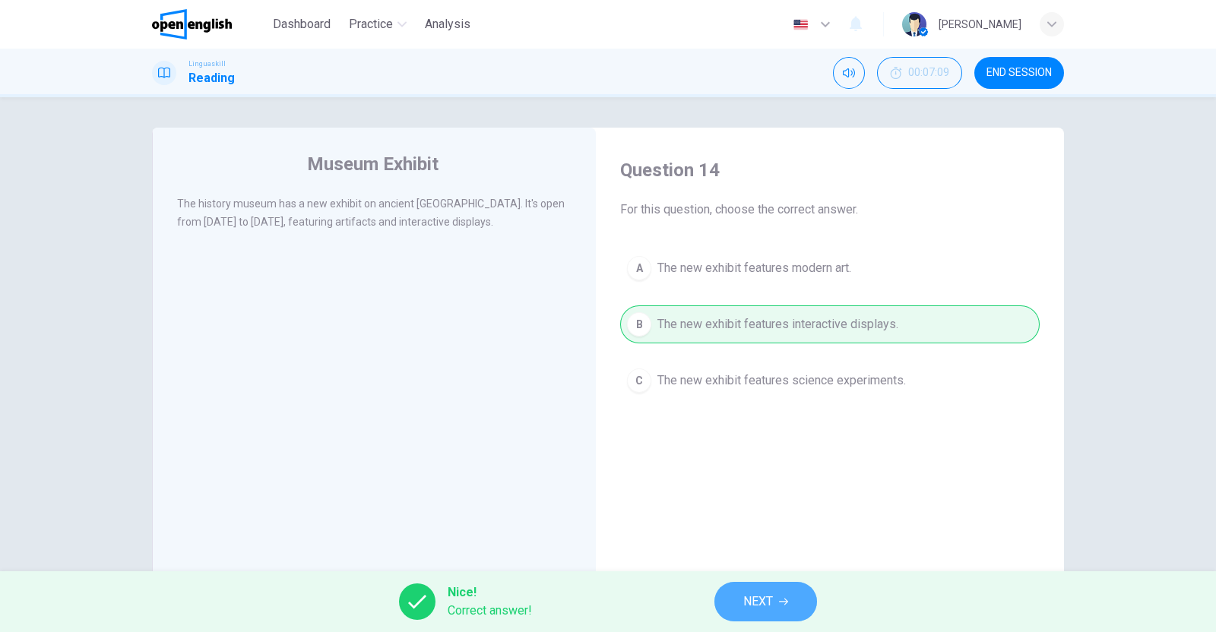
click at [787, 603] on icon "button" at bounding box center [783, 601] width 9 height 9
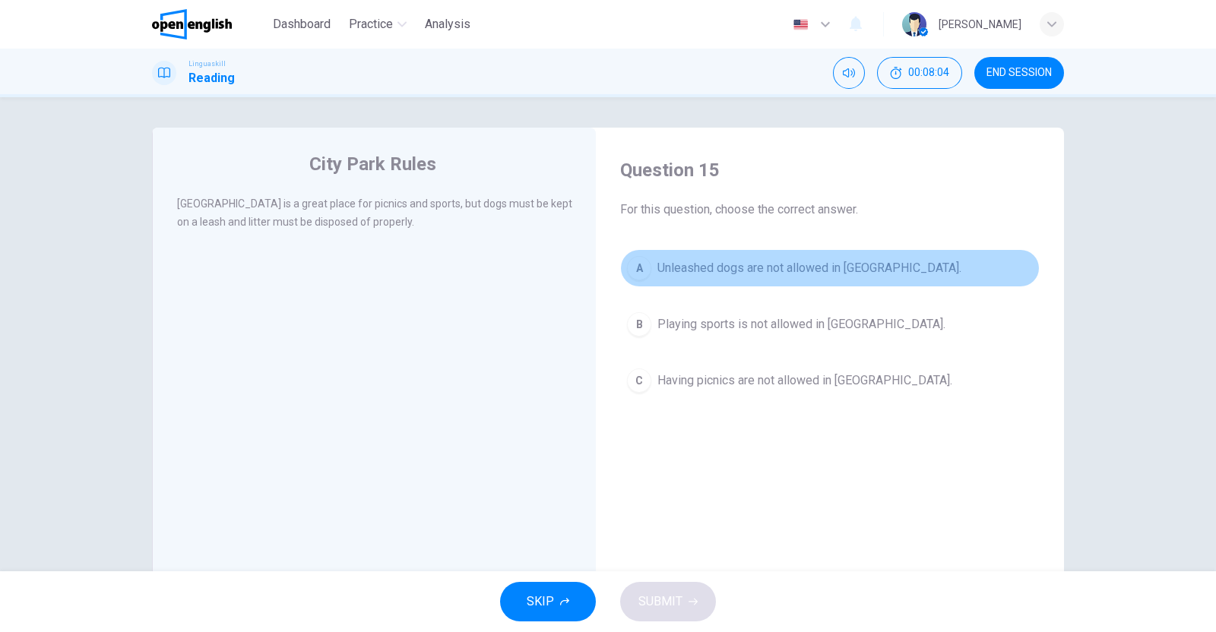
click at [765, 265] on span "Unleashed dogs are not allowed in [GEOGRAPHIC_DATA]." at bounding box center [809, 268] width 304 height 18
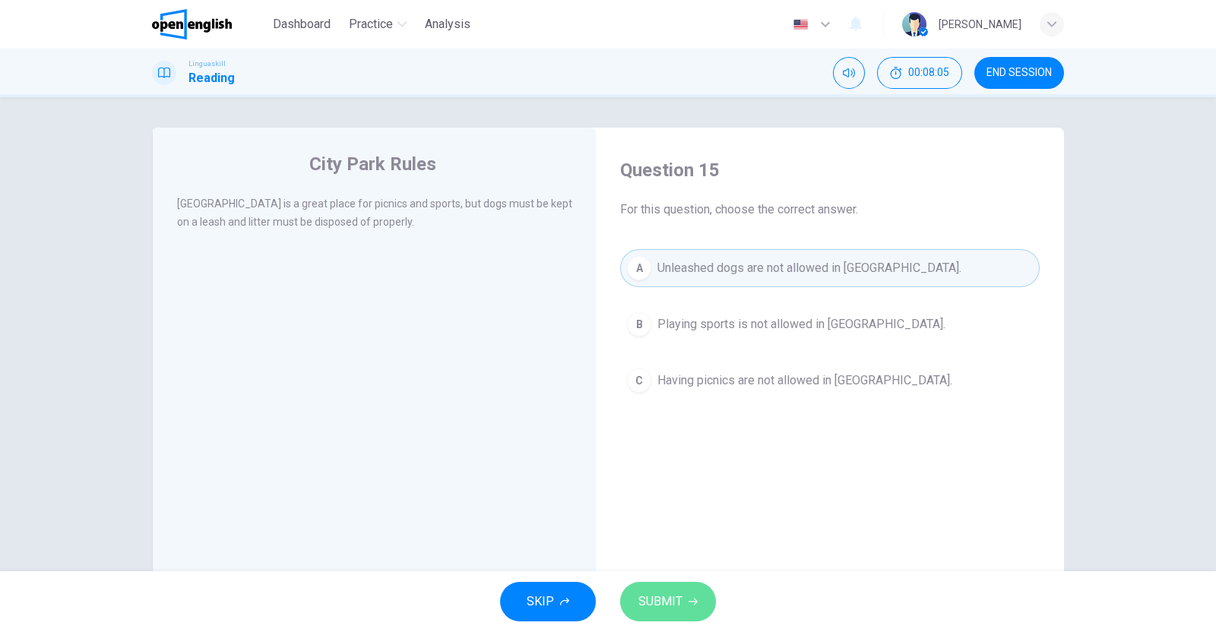
click at [689, 606] on icon "button" at bounding box center [693, 601] width 9 height 9
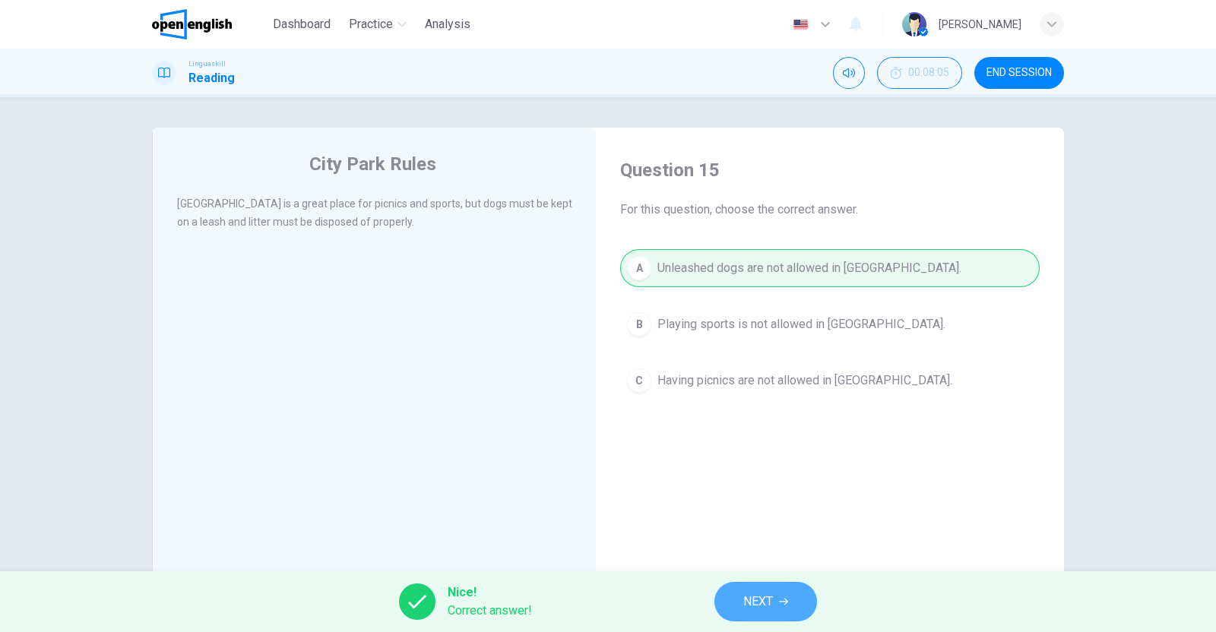
click at [769, 602] on span "NEXT" at bounding box center [758, 601] width 30 height 21
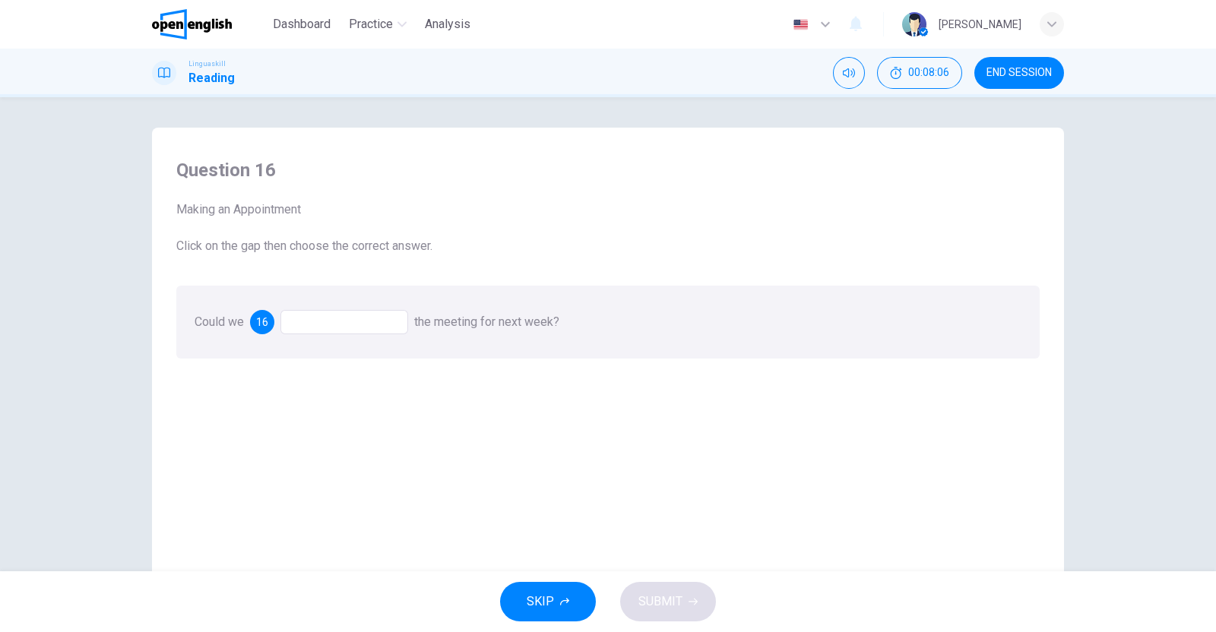
click at [337, 321] on div at bounding box center [344, 322] width 128 height 24
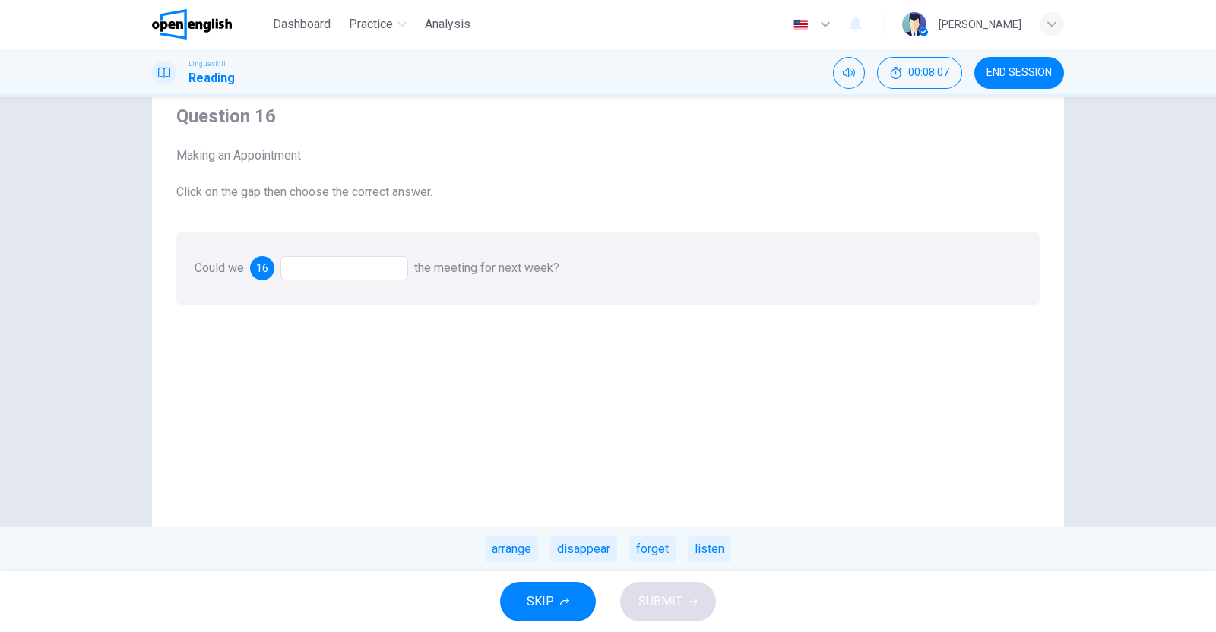
scroll to position [94, 0]
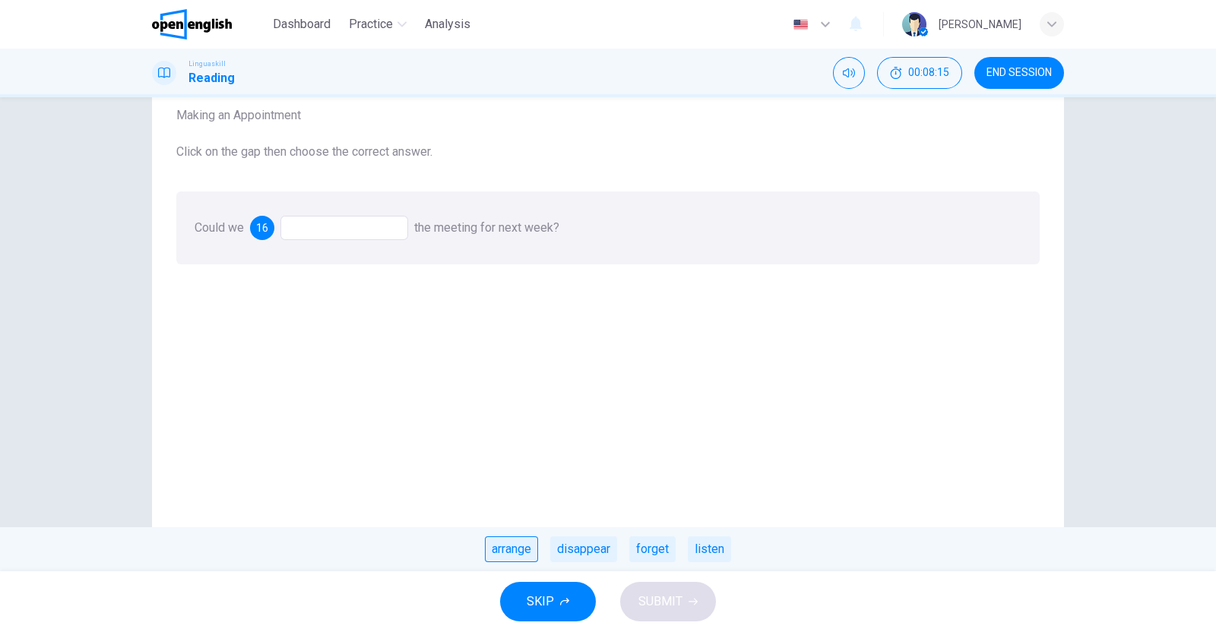
click at [528, 547] on div "arrange" at bounding box center [511, 550] width 53 height 26
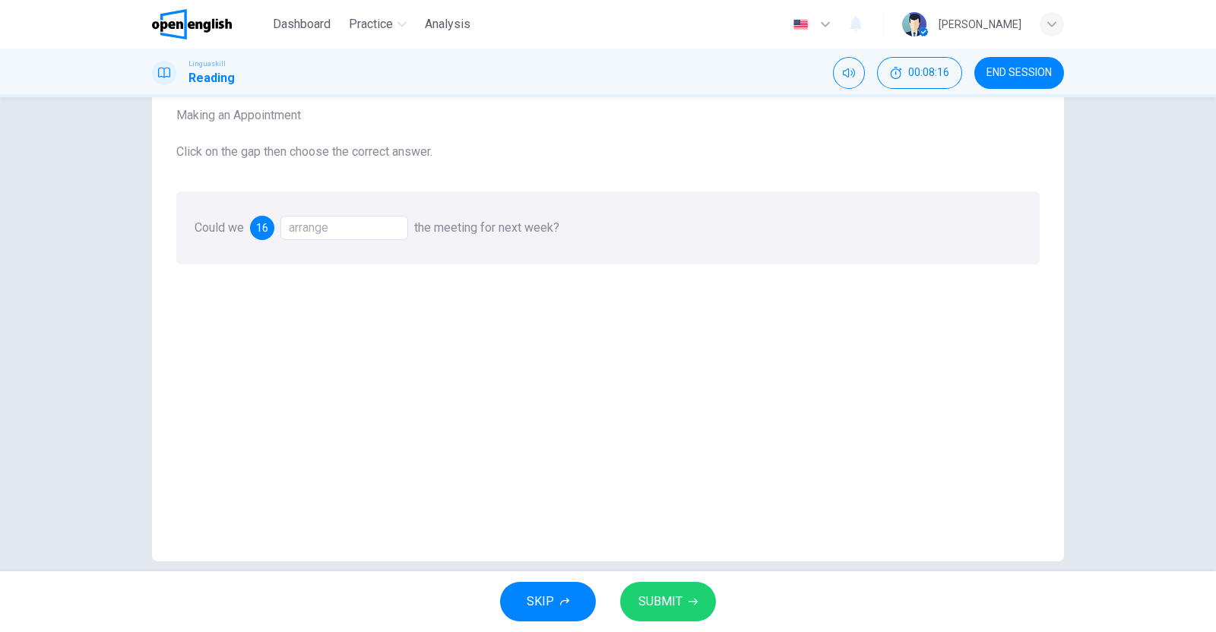
drag, startPoint x: 663, startPoint y: 604, endPoint x: 657, endPoint y: 492, distance: 111.8
click at [663, 602] on span "SUBMIT" at bounding box center [660, 601] width 44 height 21
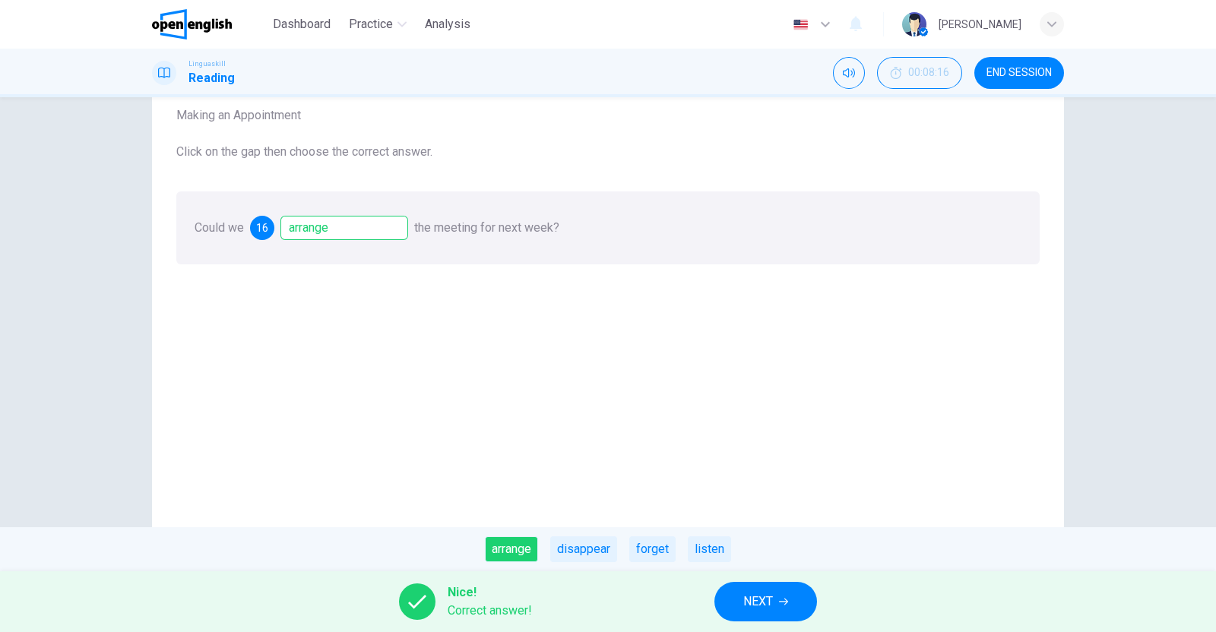
click at [771, 597] on span "NEXT" at bounding box center [758, 601] width 30 height 21
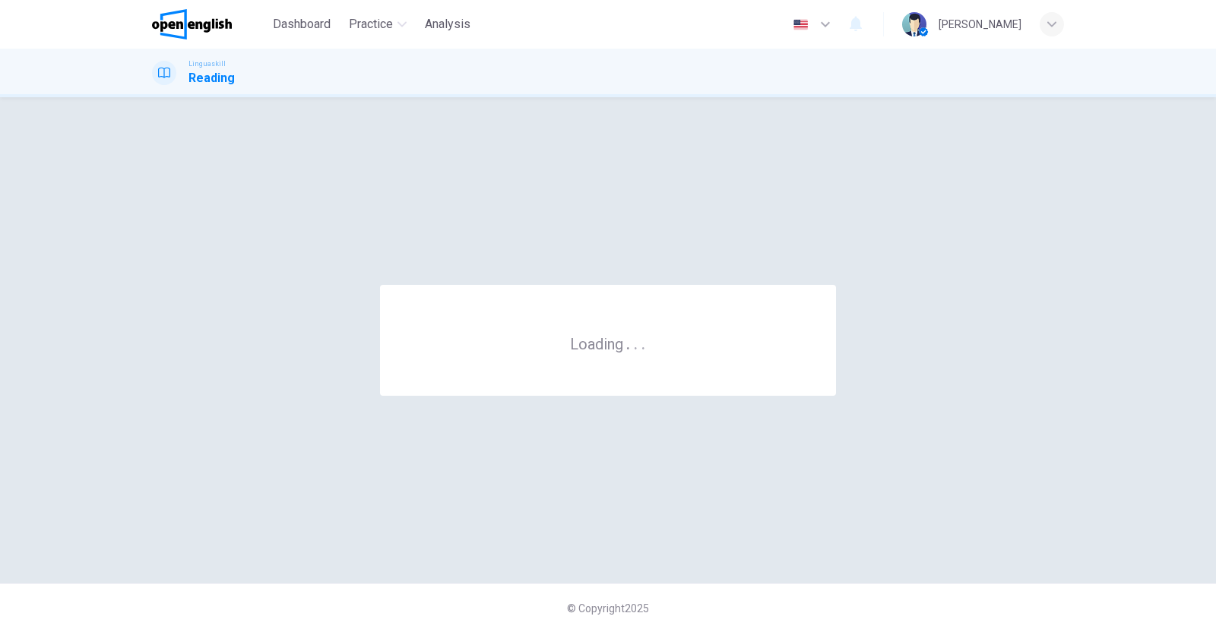
scroll to position [0, 0]
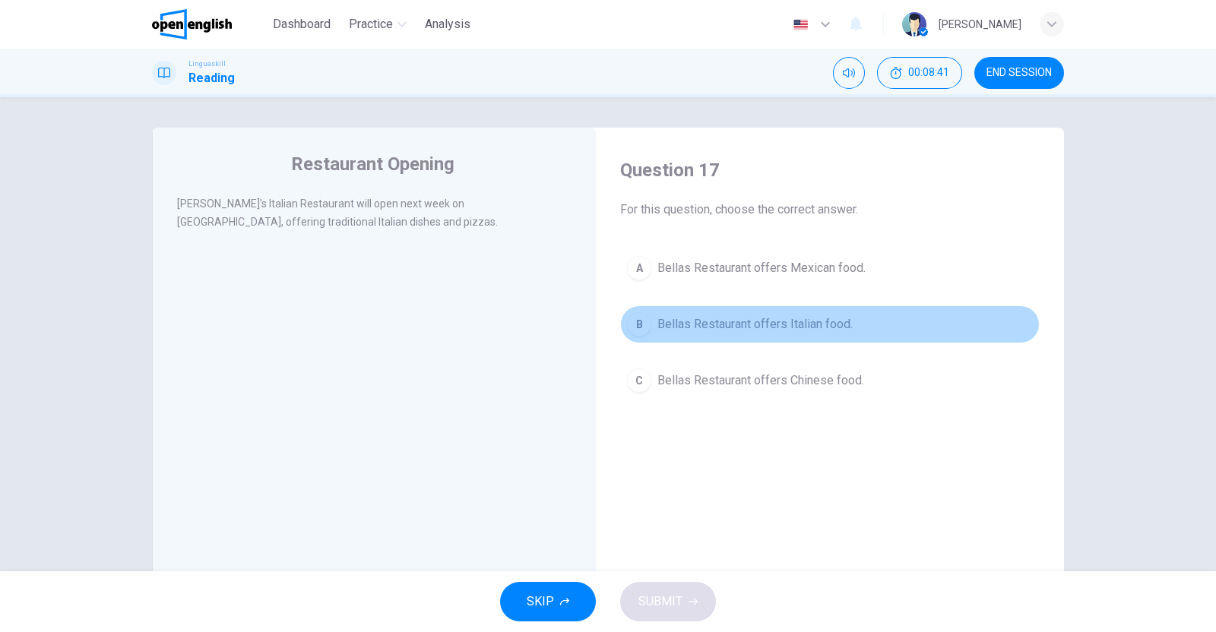
click at [759, 324] on span "Bellas Restaurant offers Italian food." at bounding box center [754, 324] width 195 height 18
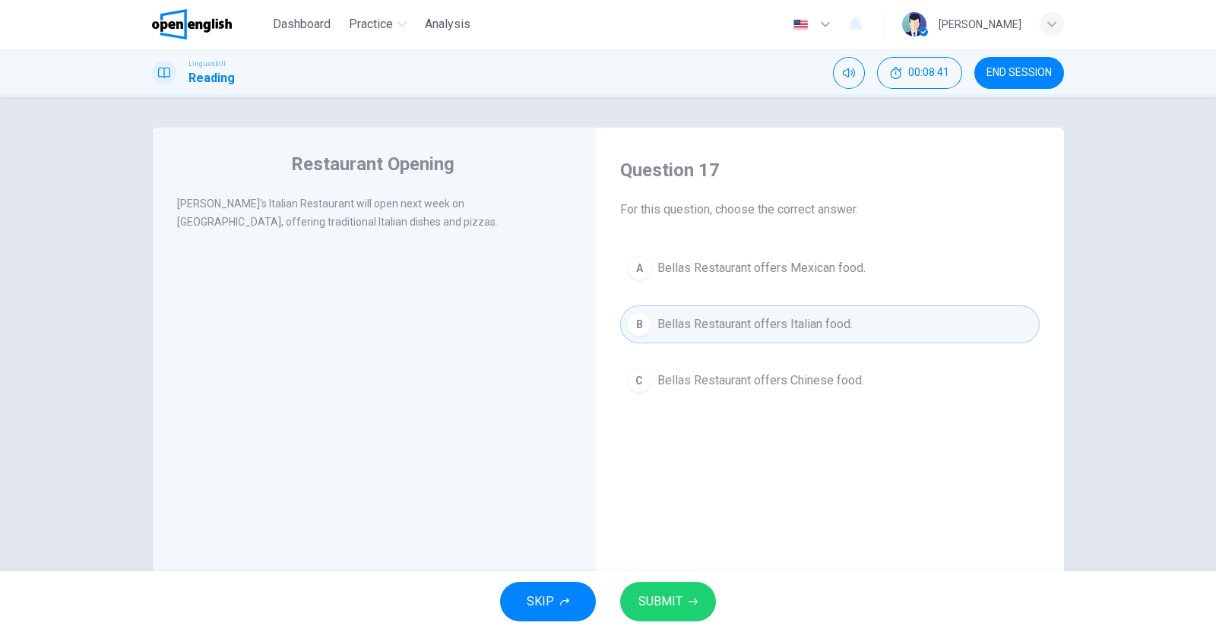
click at [664, 598] on span "SUBMIT" at bounding box center [660, 601] width 44 height 21
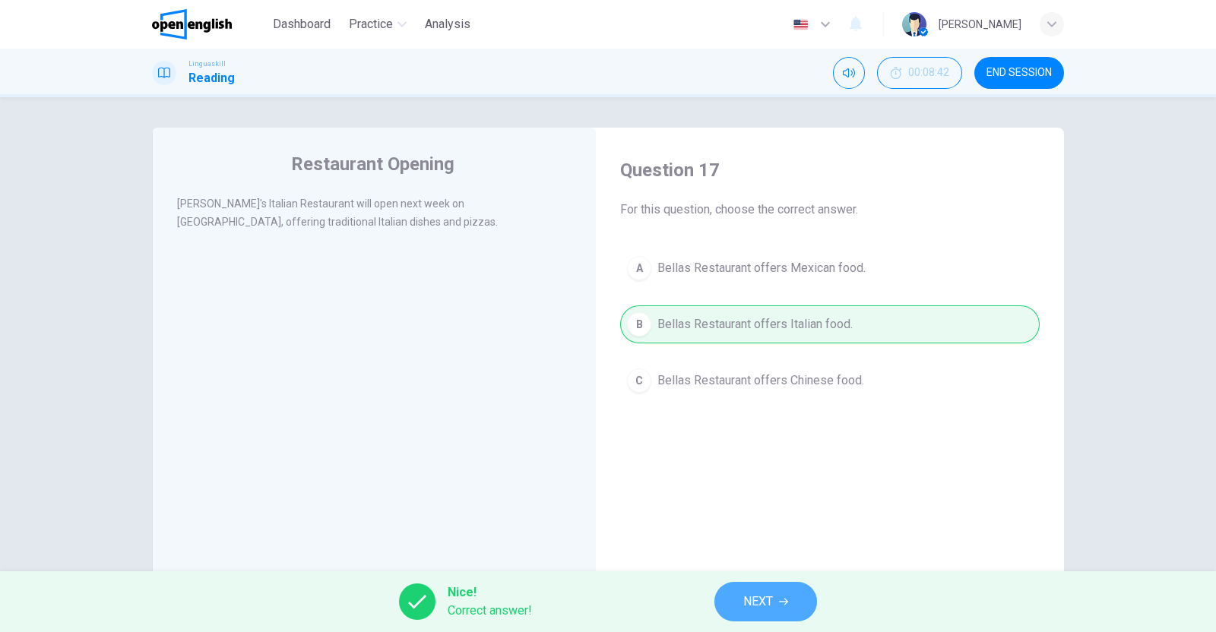
click at [755, 599] on span "NEXT" at bounding box center [758, 601] width 30 height 21
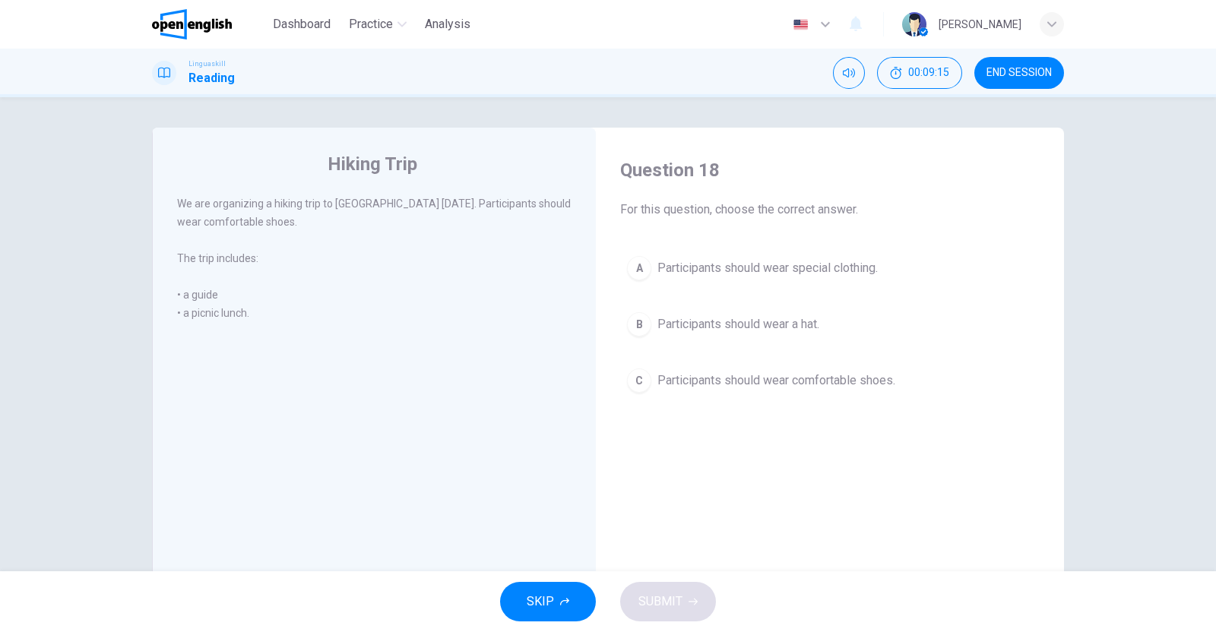
click at [761, 378] on span "Participants should wear comfortable shoes." at bounding box center [776, 381] width 238 height 18
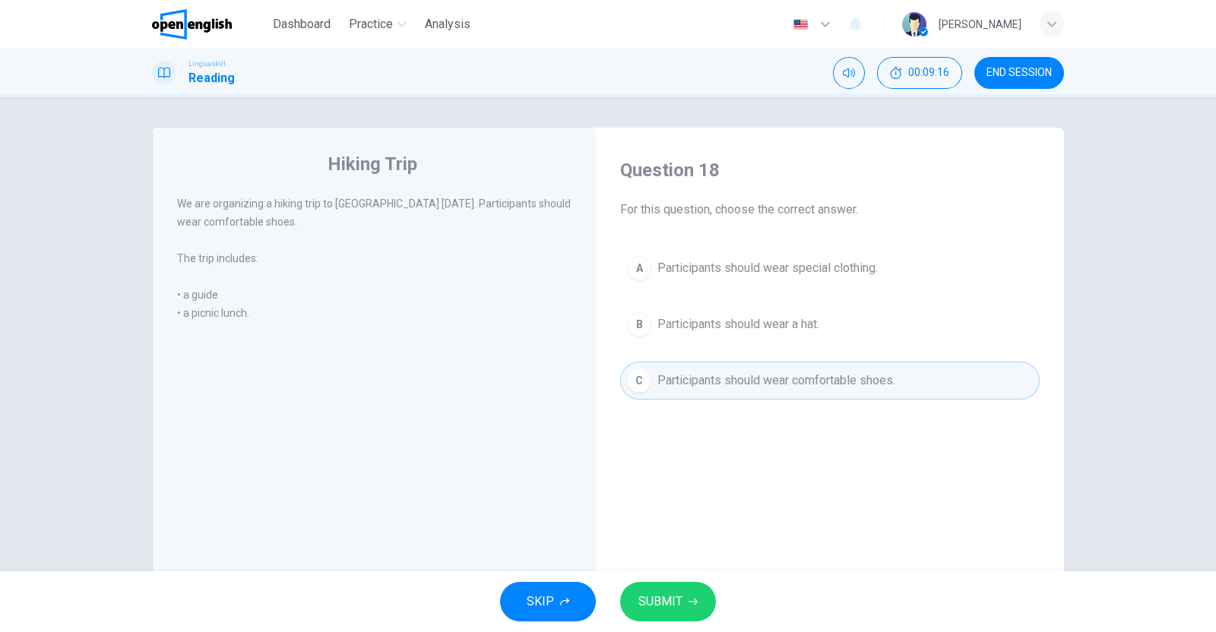
click at [673, 599] on span "SUBMIT" at bounding box center [660, 601] width 44 height 21
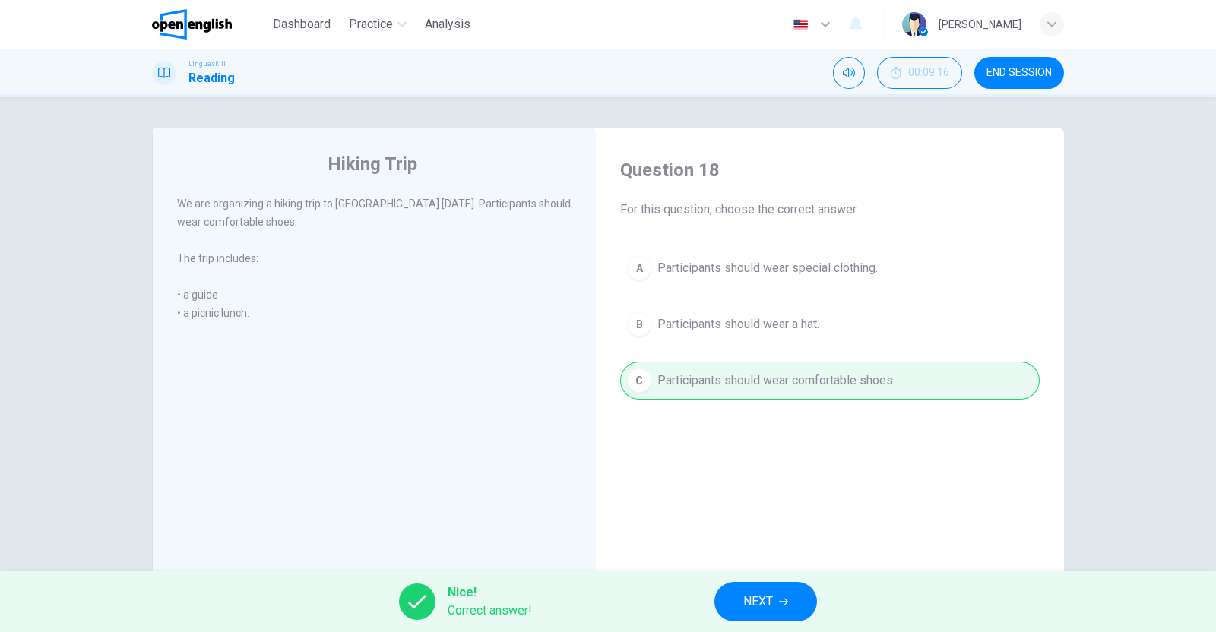
click at [758, 605] on span "NEXT" at bounding box center [758, 601] width 30 height 21
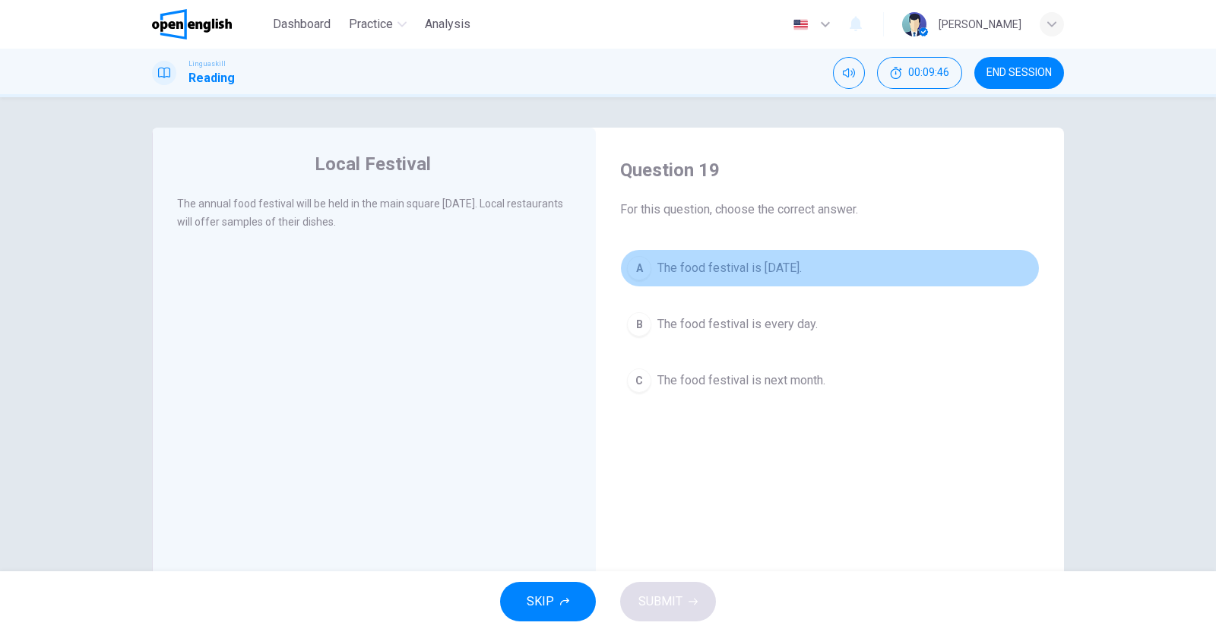
click at [793, 259] on span "The food festival is [DATE]." at bounding box center [729, 268] width 144 height 18
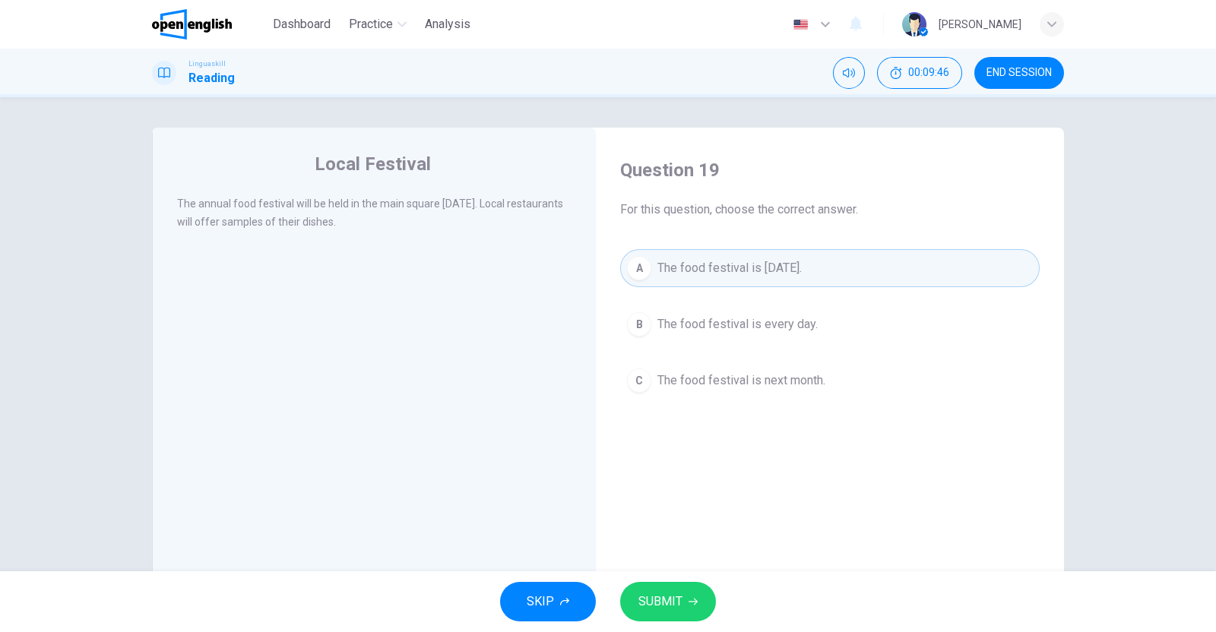
click at [691, 606] on button "SUBMIT" at bounding box center [668, 602] width 96 height 40
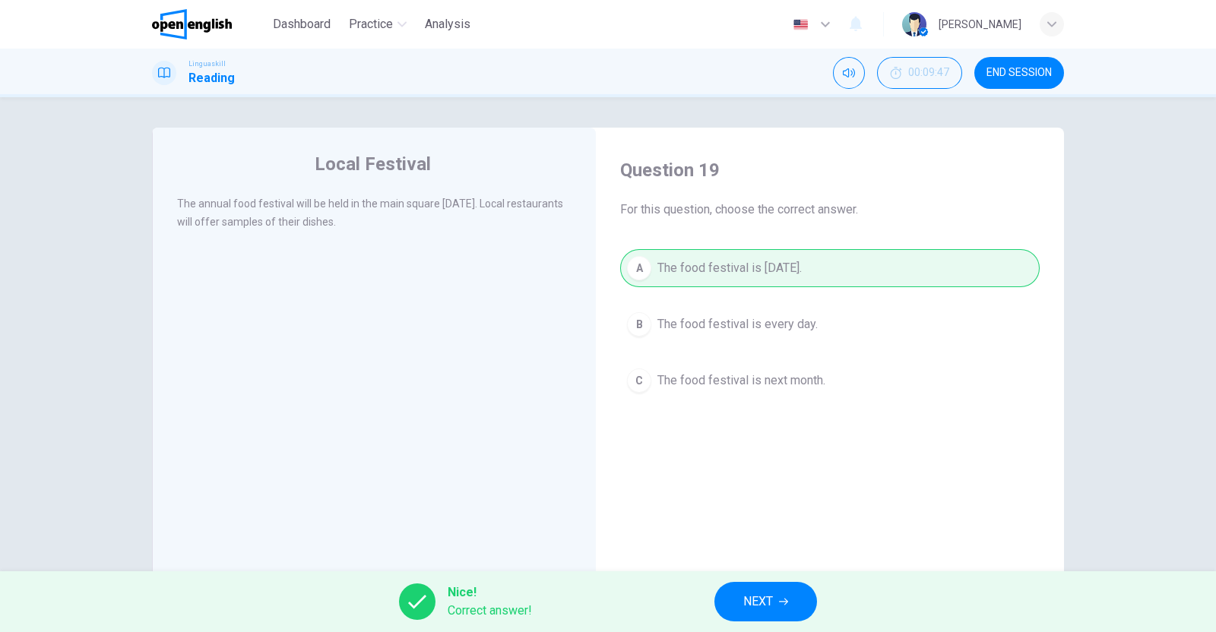
click at [772, 599] on span "NEXT" at bounding box center [758, 601] width 30 height 21
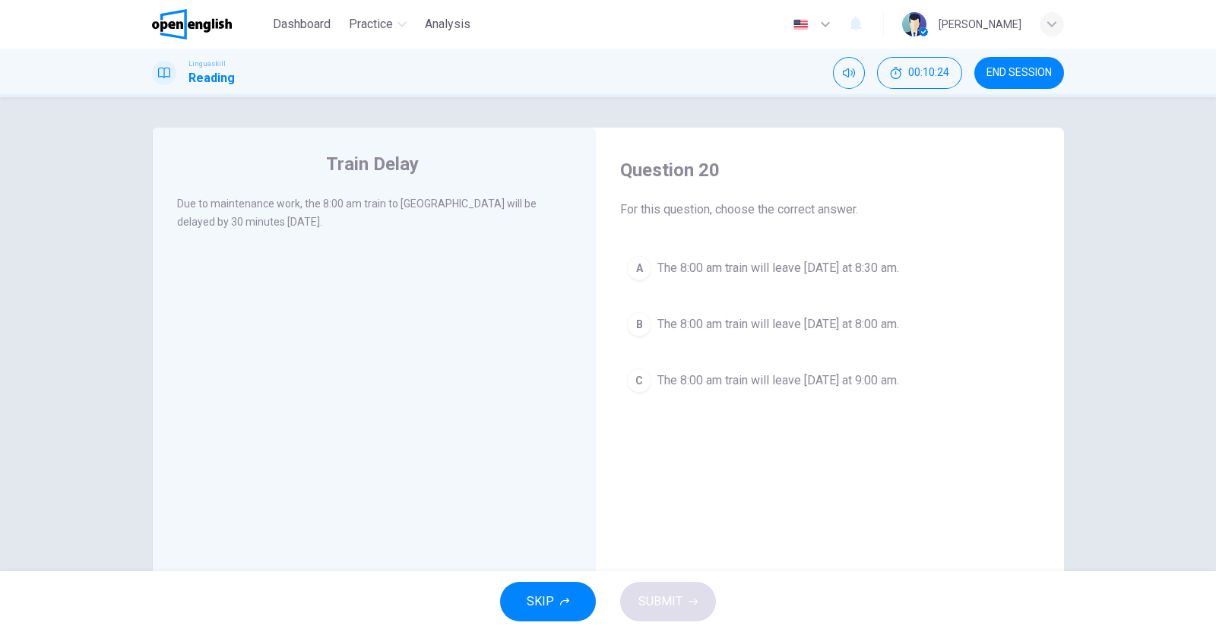
click at [813, 267] on span "The 8:00 am train will leave [DATE] at 8:30 am." at bounding box center [778, 268] width 242 height 18
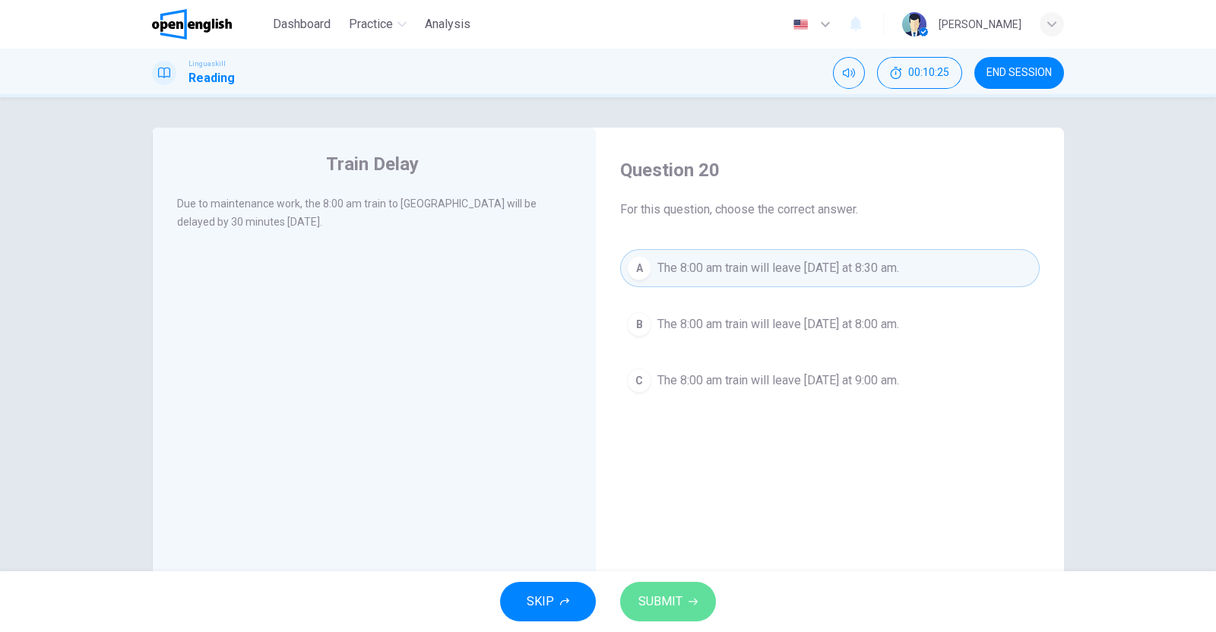
click at [662, 613] on button "SUBMIT" at bounding box center [668, 602] width 96 height 40
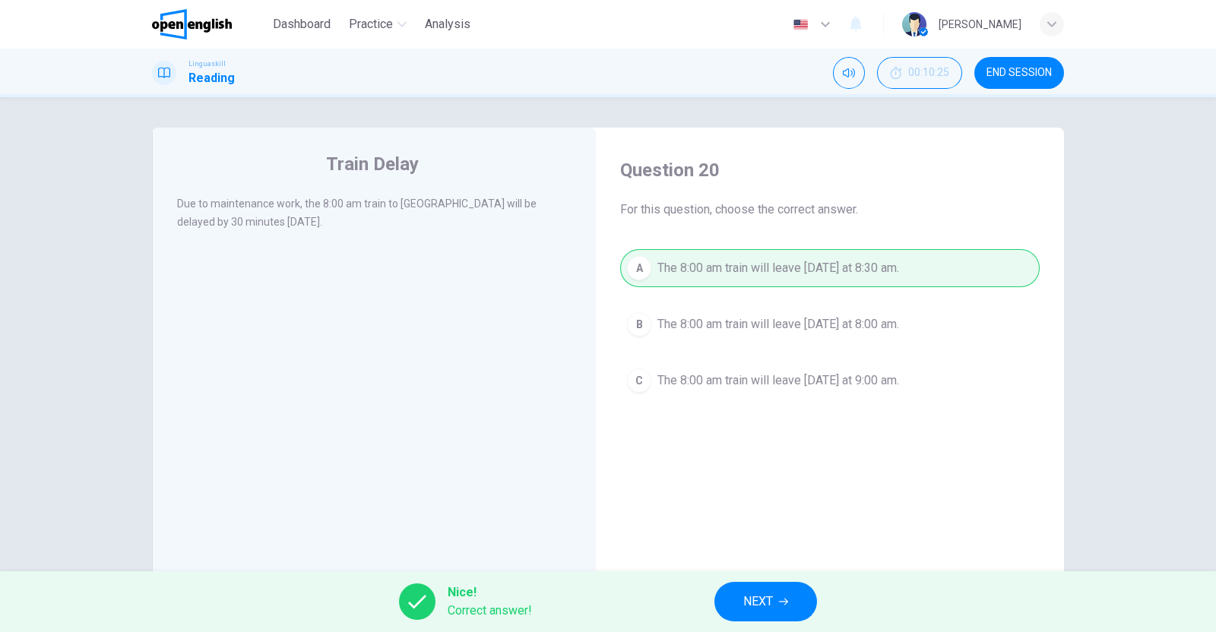
click at [1035, 71] on span "END SESSION" at bounding box center [1018, 73] width 65 height 12
